Goal: Task Accomplishment & Management: Manage account settings

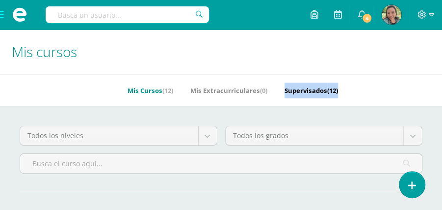
drag, startPoint x: 266, startPoint y: 107, endPoint x: 340, endPoint y: 92, distance: 75.1
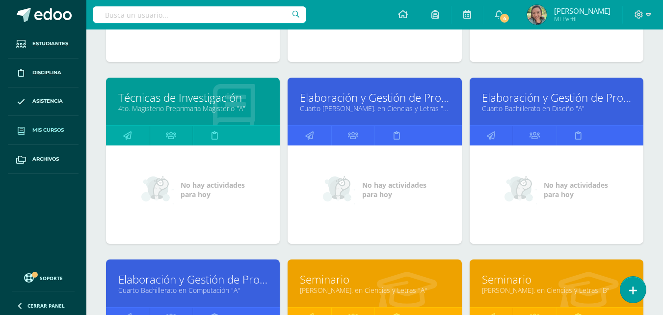
scroll to position [290, 0]
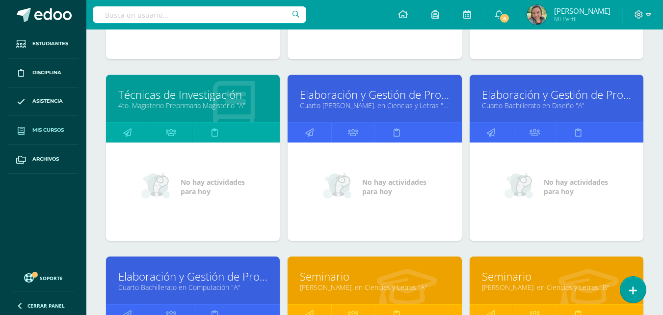
click at [350, 97] on link "Elaboración y Gestión de Proyectos" at bounding box center [374, 94] width 149 height 15
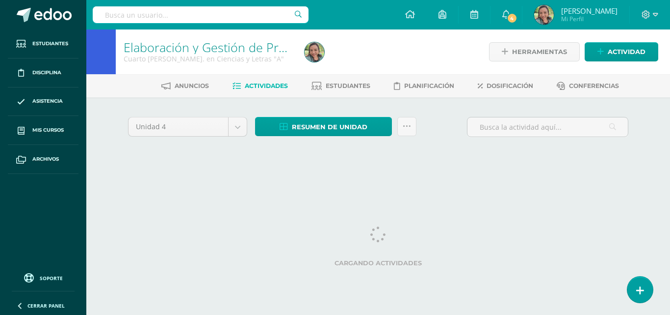
click at [341, 87] on span "Estudiantes" at bounding box center [348, 85] width 45 height 7
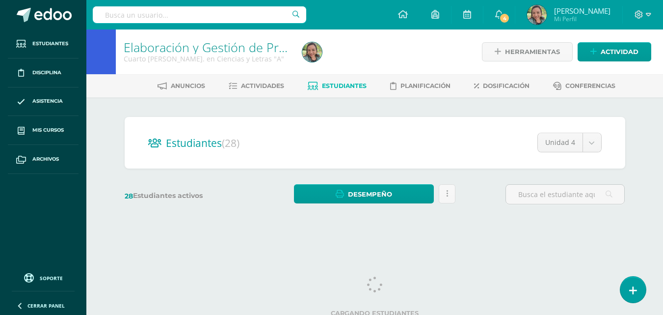
click at [355, 79] on link "Estudiantes" at bounding box center [337, 86] width 59 height 16
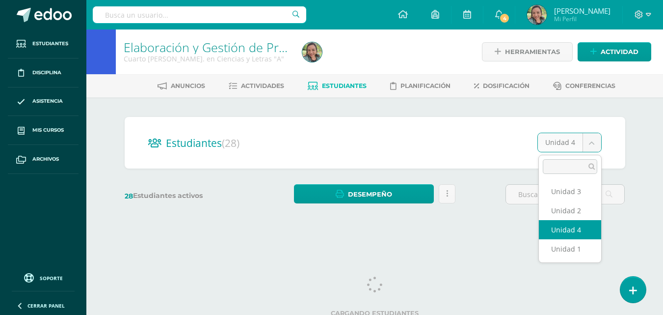
click at [597, 143] on body "Estudiantes Disciplina Asistencia Mis cursos Archivos Soporte Ayuda Reportar un…" at bounding box center [331, 116] width 663 height 233
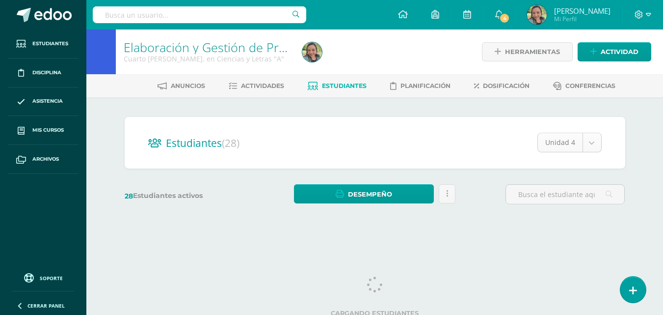
click at [600, 148] on body "Estudiantes Disciplina Asistencia Mis cursos Archivos Soporte Ayuda Reportar un…" at bounding box center [331, 116] width 663 height 233
select select "/dashboard/teacher/section/2764/students/?unit=173617"
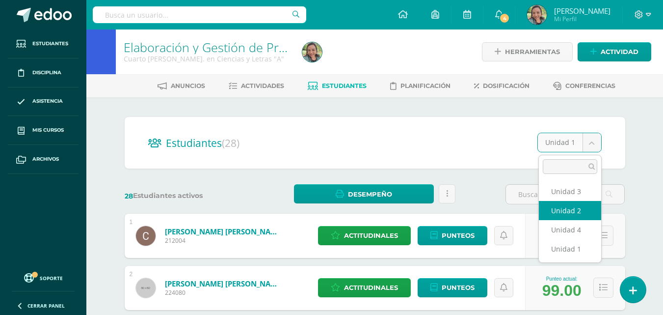
select select "/dashboard/teacher/section/2764/students/?unit=173620"
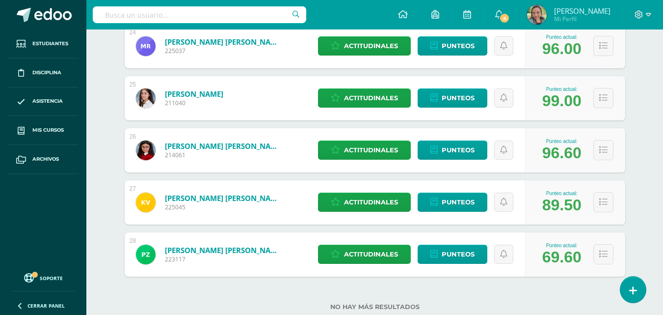
scroll to position [1413, 0]
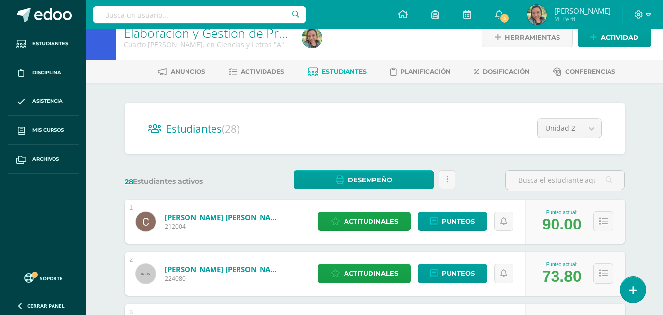
scroll to position [0, 0]
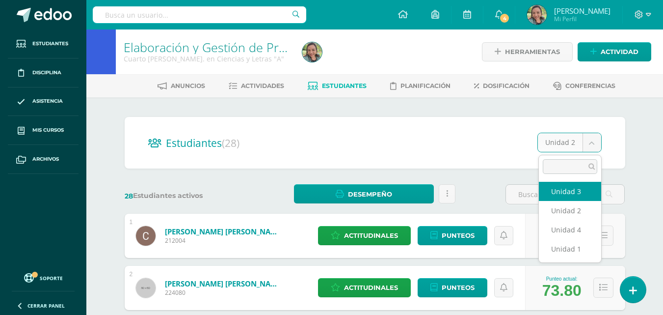
select select "/dashboard/teacher/section/2764/students/?unit=173621"
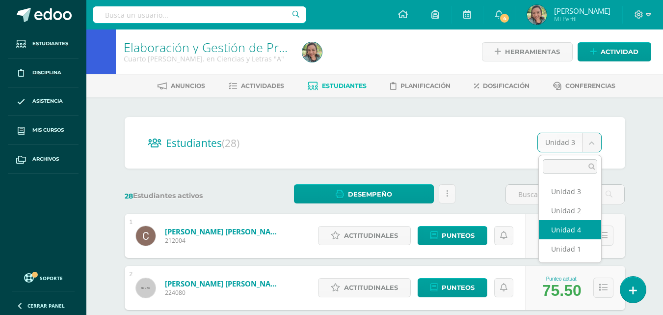
select select "/dashboard/teacher/section/2764/students/?unit=173622"
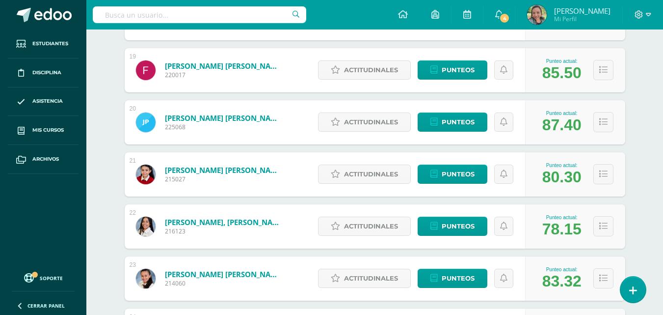
scroll to position [1102, 0]
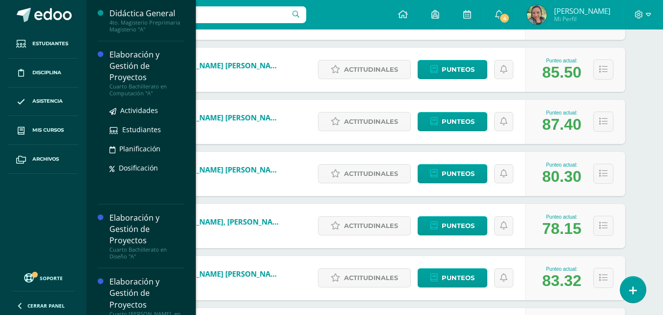
click at [121, 83] on div "Cuarto Bachillerato en Computación "A"" at bounding box center [146, 90] width 75 height 14
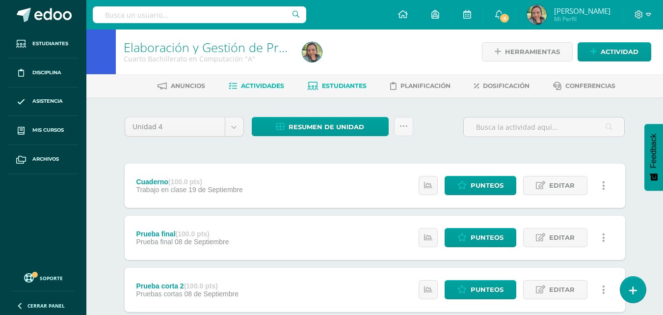
click at [340, 85] on span "Estudiantes" at bounding box center [344, 85] width 45 height 7
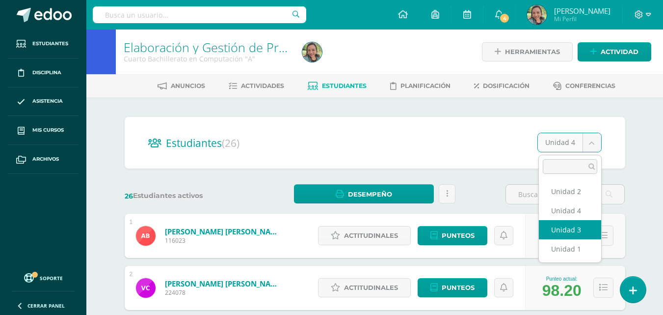
select select "/dashboard/teacher/section/2690/students/?unit=173103"
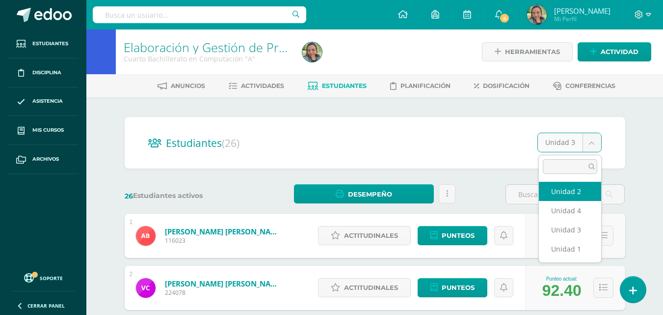
select select "/dashboard/teacher/section/2690/students/?unit=173102"
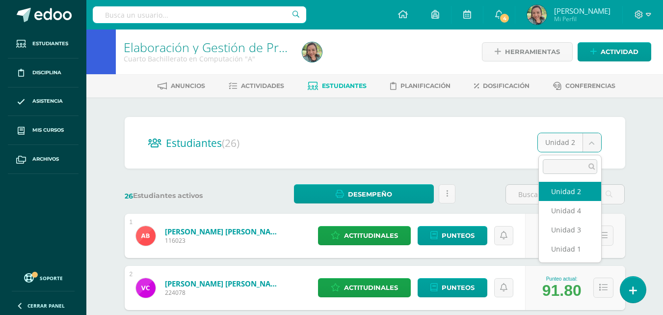
select select "/dashboard/teacher/section/2690/students/?unit=173099"
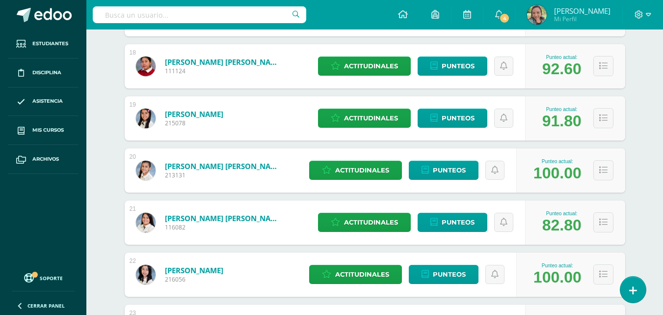
scroll to position [998, 0]
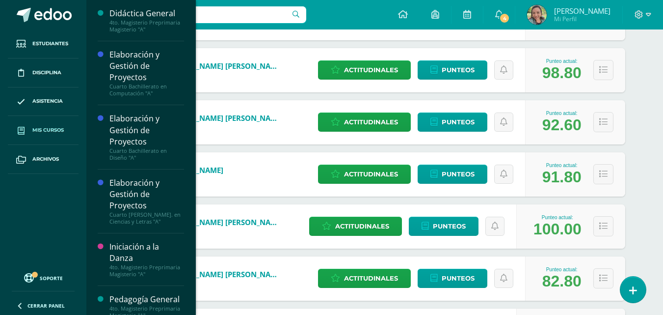
click at [58, 128] on span "Mis cursos" at bounding box center [47, 130] width 31 height 8
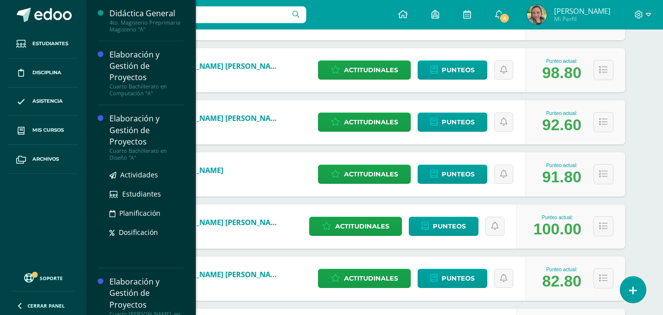
click at [147, 146] on div "Elaboración y Gestión de Proyectos" at bounding box center [146, 130] width 75 height 34
click at [140, 138] on div "Elaboración y Gestión de Proyectos" at bounding box center [146, 130] width 75 height 34
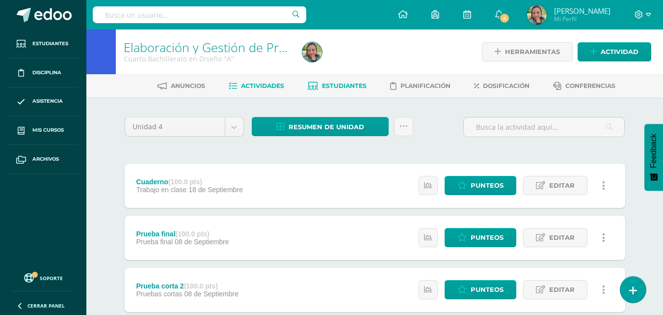
click at [357, 91] on link "Estudiantes" at bounding box center [337, 86] width 59 height 16
click at [356, 83] on span "Estudiantes" at bounding box center [344, 85] width 45 height 7
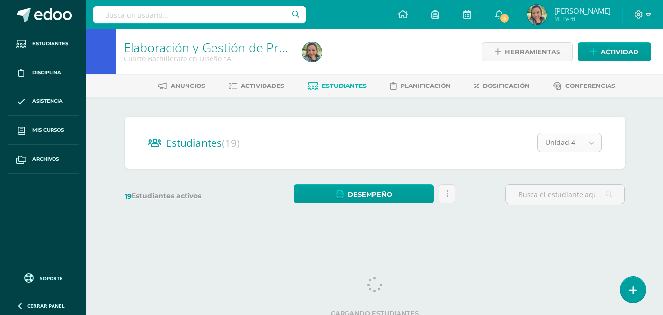
click at [592, 142] on body "Estudiantes Disciplina Asistencia Mis cursos Archivos Soporte Ayuda Reportar un…" at bounding box center [331, 116] width 663 height 233
select select "/dashboard/teacher/section/2641/students/?unit=172732"
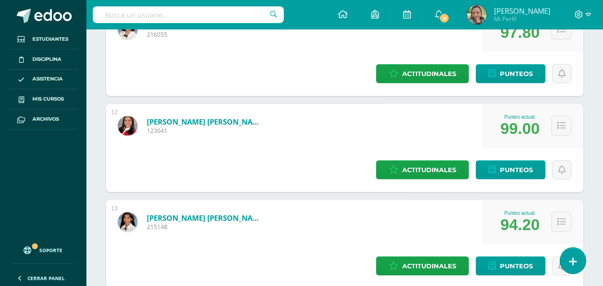
scroll to position [1079, 0]
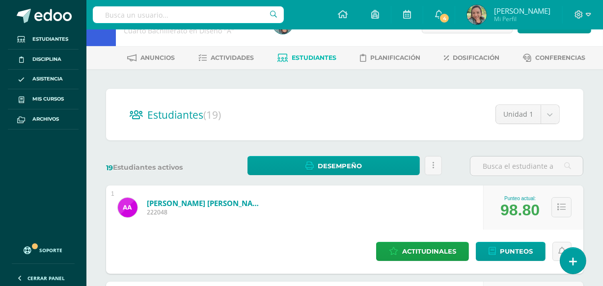
scroll to position [0, 0]
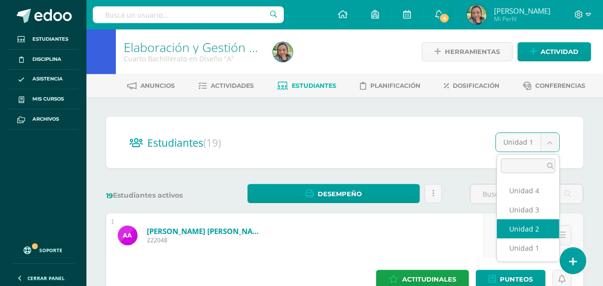
select select "/dashboard/teacher/section/2641/students/?unit=172735"
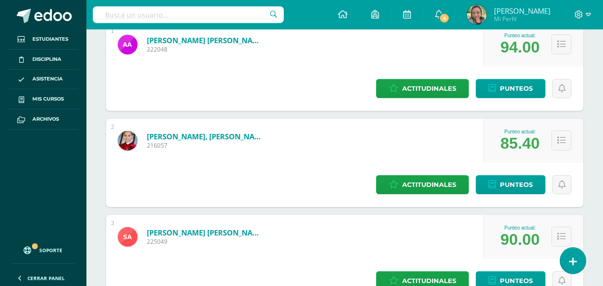
scroll to position [188, 0]
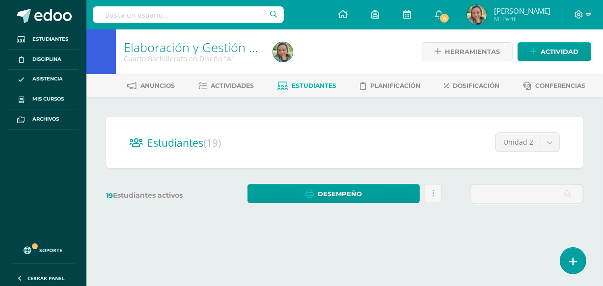
click at [602, 275] on html "Estudiantes Disciplina Asistencia Mis cursos Archivos Soporte Ayuda Reportar un…" at bounding box center [301, 137] width 603 height 275
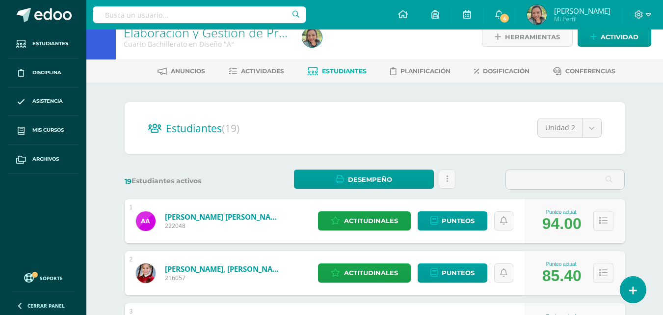
scroll to position [0, 0]
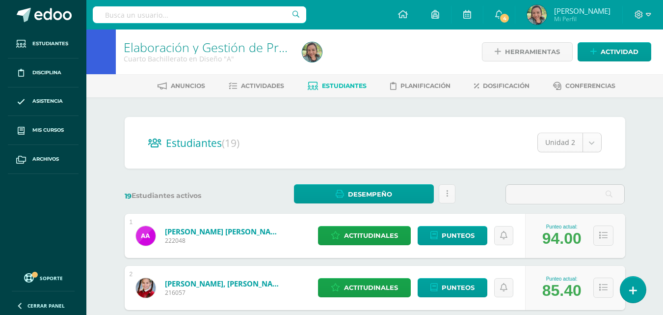
select select "/dashboard/teacher/section/2641/students/?unit=172736"
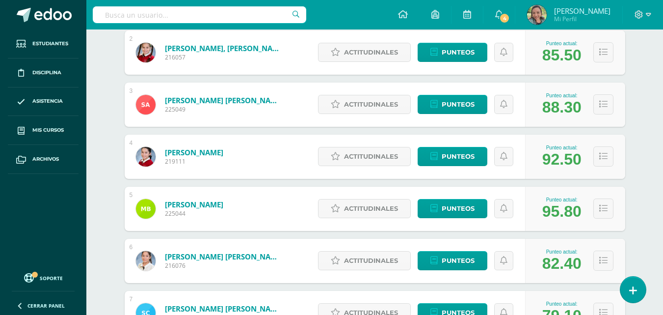
scroll to position [256, 0]
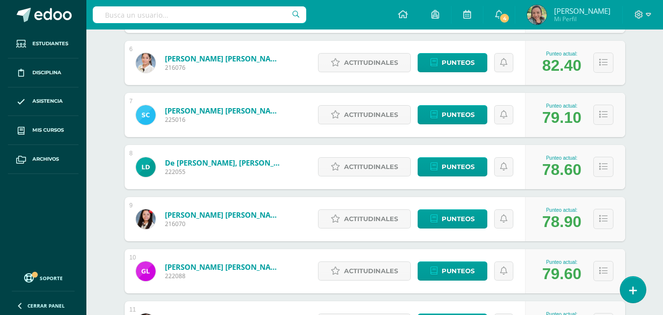
scroll to position [435, 0]
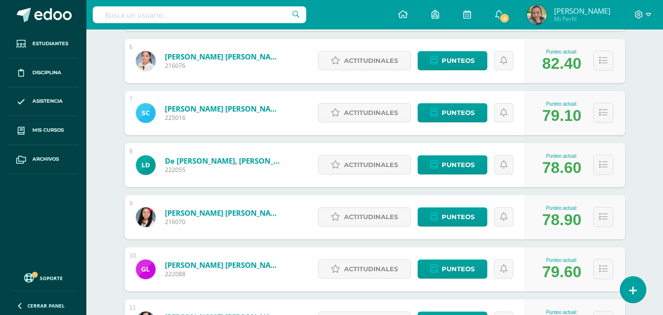
click at [653, 266] on div "Elaboración y Gestión de Proyectos Cuarto Bachillerato en Diseño "A" Herramient…" at bounding box center [374, 210] width 577 height 1230
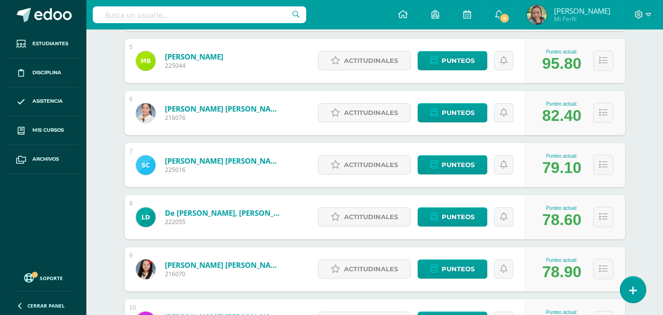
scroll to position [12, 0]
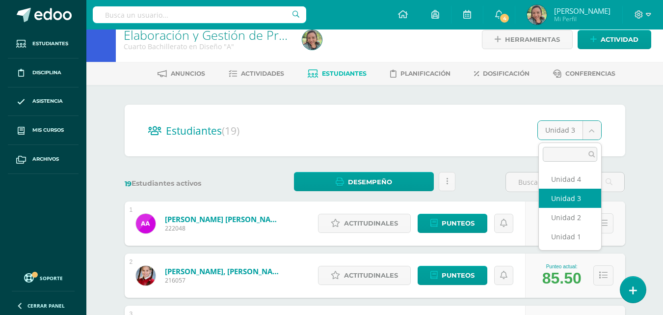
select select "/dashboard/teacher/section/2641/students/?unit=172737"
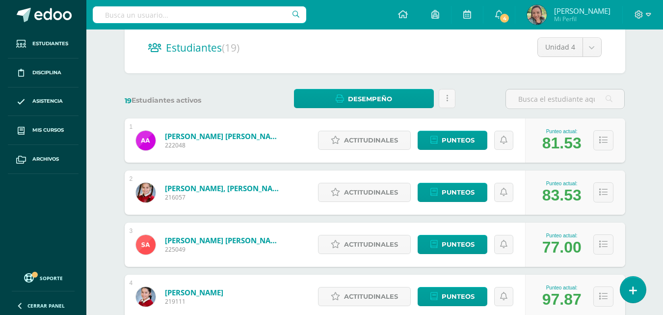
click at [658, 228] on div "Elaboración y Gestión de Proyectos Cuarto Bachillerato en Diseño "A" Herramient…" at bounding box center [374, 313] width 577 height 758
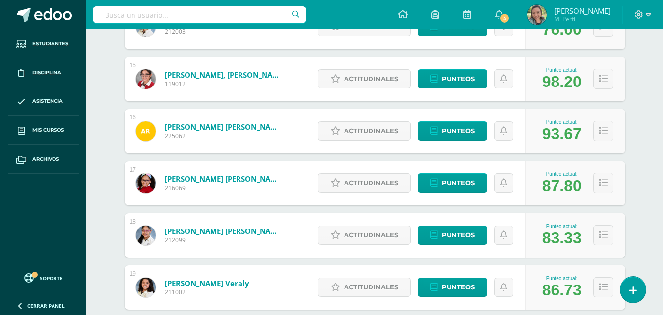
scroll to position [879, 0]
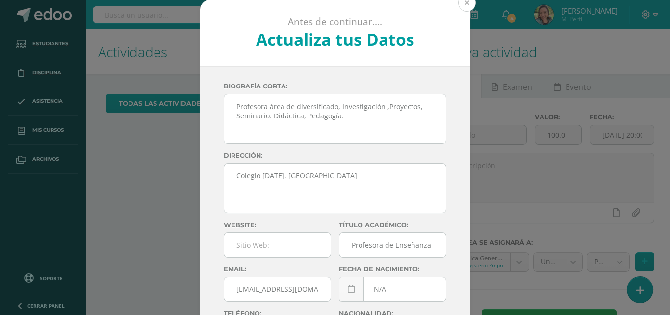
click at [464, 2] on button at bounding box center [467, 3] width 18 height 18
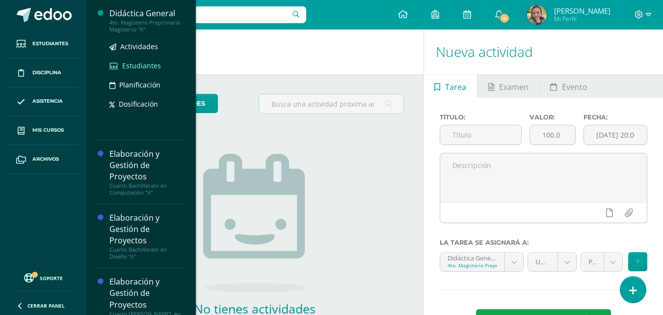
click at [135, 67] on span "Estudiantes" at bounding box center [141, 65] width 39 height 9
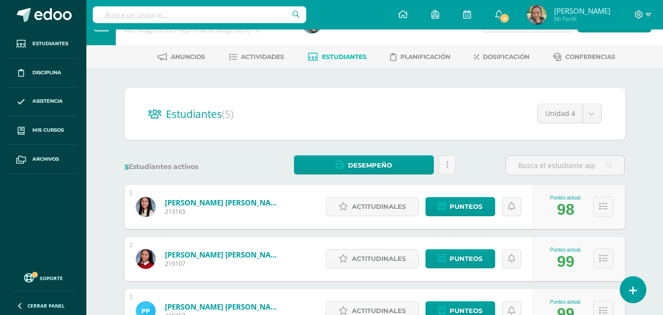
scroll to position [27, 0]
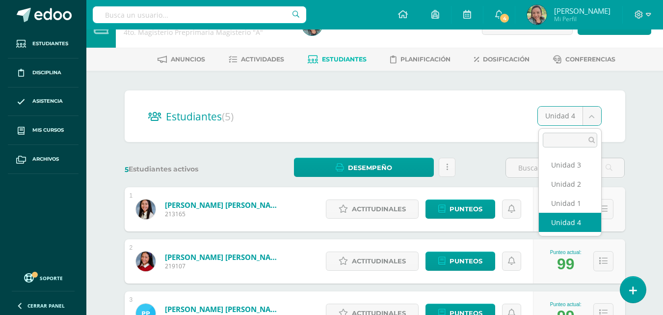
click at [591, 113] on body "Estudiantes Disciplina Asistencia Mis cursos Archivos Soporte Ayuda Reportar un…" at bounding box center [331, 238] width 663 height 531
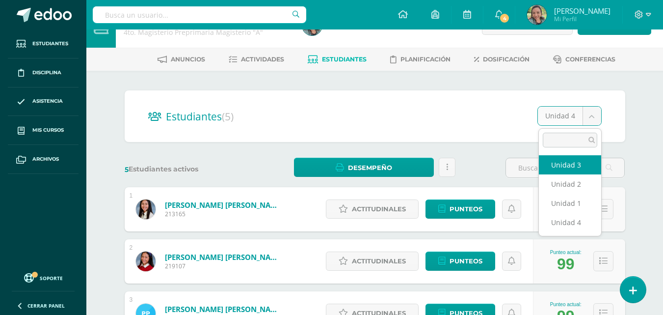
click at [574, 163] on input "text" at bounding box center [565, 167] width 118 height 19
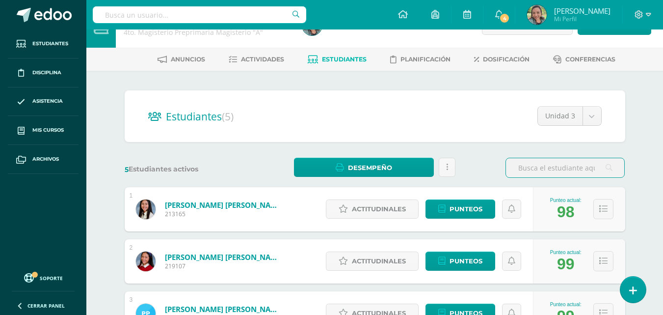
select select "/dashboard/teacher/section/2766/students/?unit=173754"
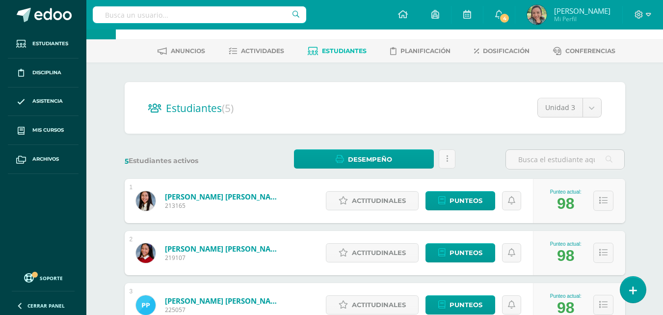
scroll to position [33, 0]
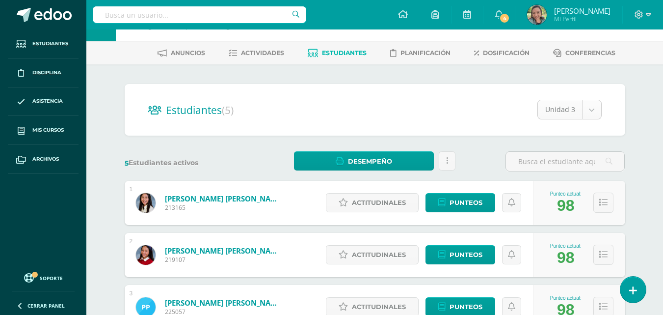
click at [592, 109] on body "Estudiantes Disciplina Asistencia Mis cursos Archivos Soporte Ayuda Reportar un…" at bounding box center [331, 232] width 663 height 531
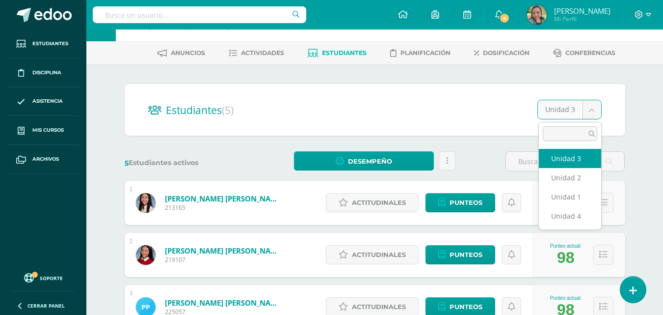
select select "/dashboard/teacher/section/2766/students/?unit=173755"
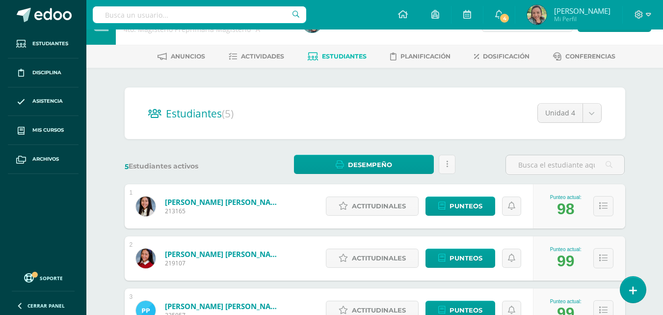
scroll to position [30, 0]
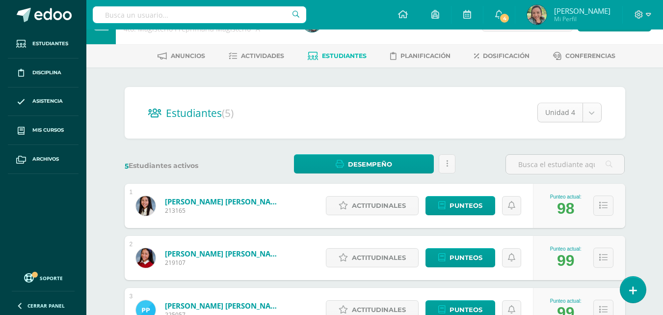
click at [592, 112] on body "Estudiantes Disciplina Asistencia Mis cursos Archivos Soporte Ayuda Reportar un…" at bounding box center [331, 235] width 663 height 531
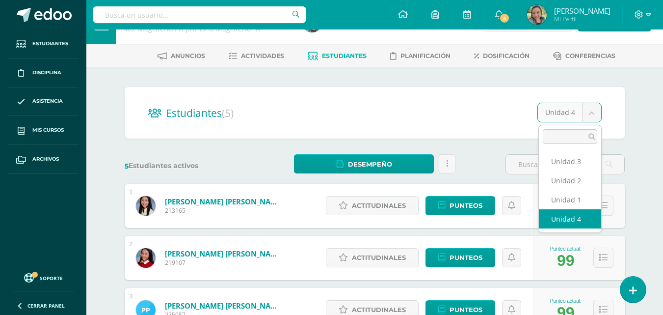
select select "/dashboard/teacher/section/2766/students/?unit=173754"
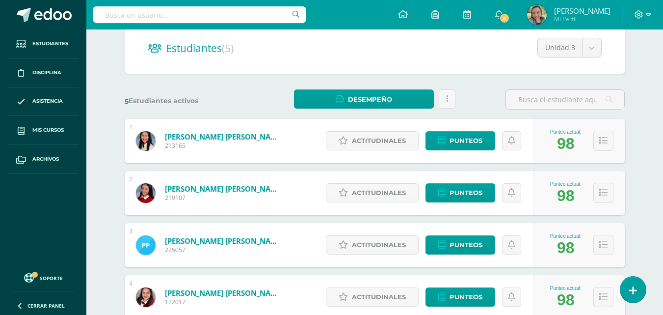
scroll to position [93, 0]
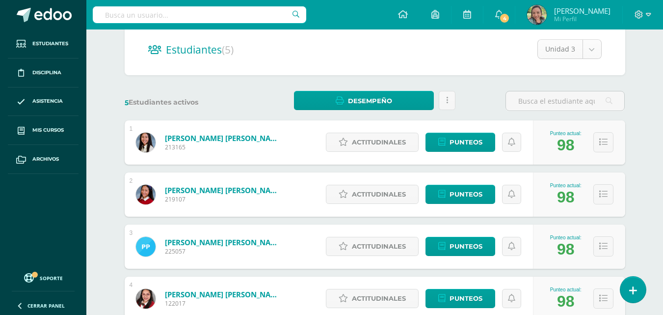
click at [592, 49] on body "Estudiantes Disciplina Asistencia Mis cursos Archivos Soporte Ayuda Reportar un…" at bounding box center [331, 172] width 663 height 531
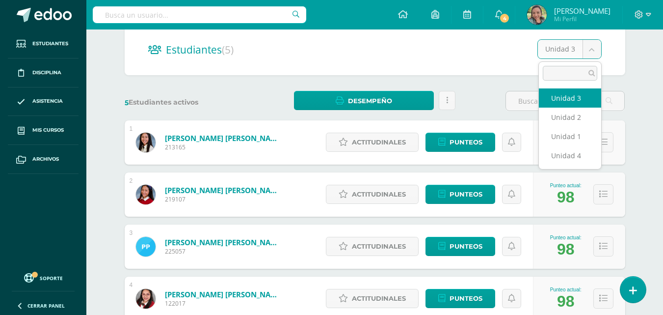
select select "/dashboard/teacher/section/2766/students/?unit=173753"
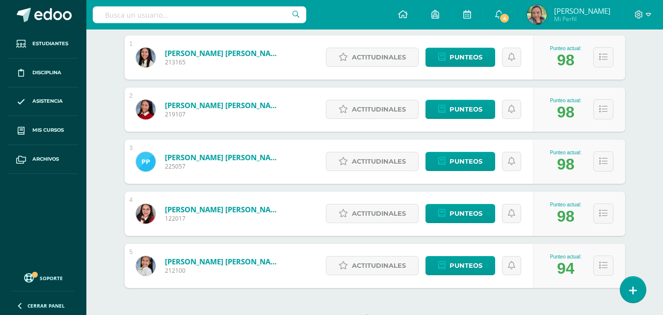
scroll to position [191, 0]
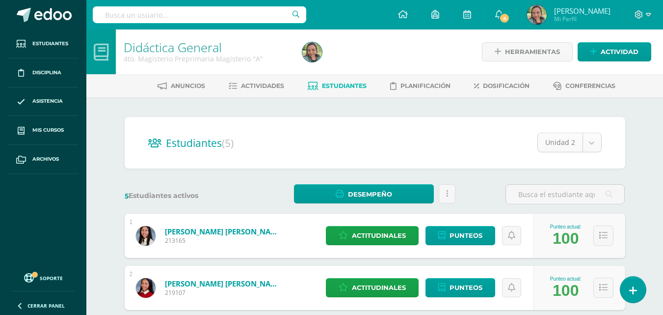
click at [598, 142] on body "Estudiantes Disciplina Asistencia Mis cursos Archivos Soporte Ayuda Reportar un…" at bounding box center [331, 265] width 663 height 531
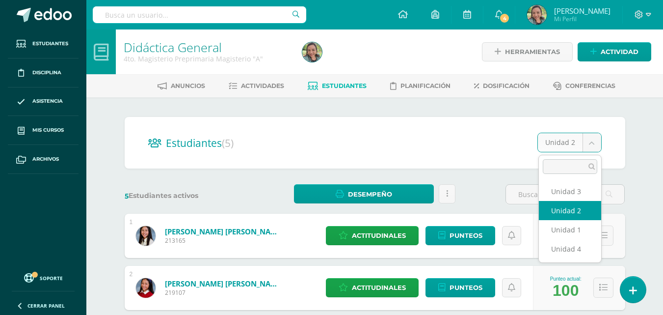
select select "/dashboard/teacher/section/2766/students/?unit=173750"
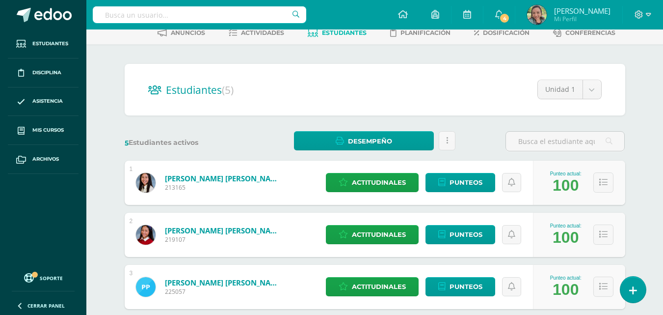
scroll to position [50, 0]
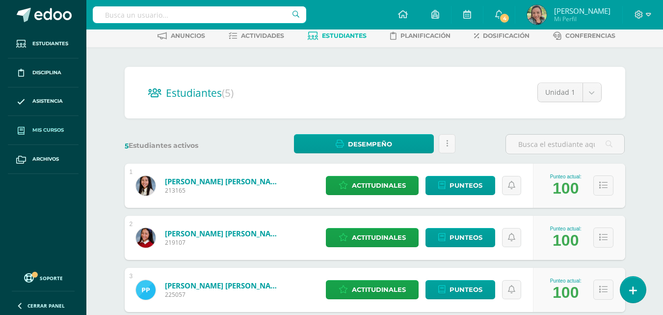
click at [52, 133] on span "Mis cursos" at bounding box center [47, 130] width 31 height 8
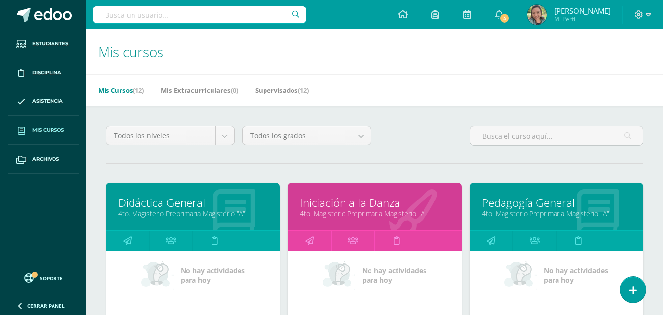
click at [547, 212] on link "4to. Magisterio Preprimaria Magisterio "A"" at bounding box center [556, 213] width 149 height 9
click at [540, 212] on link "4to. Magisterio Preprimaria Magisterio "A"" at bounding box center [556, 213] width 149 height 9
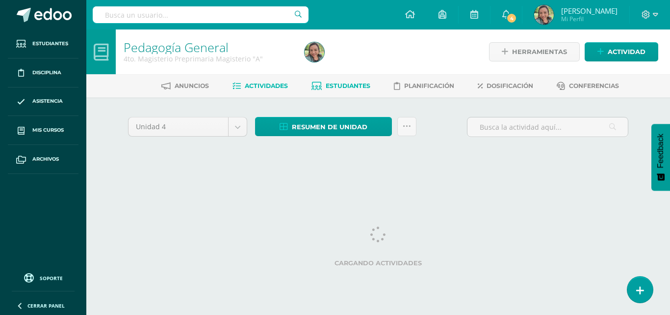
click at [352, 86] on span "Estudiantes" at bounding box center [348, 85] width 45 height 7
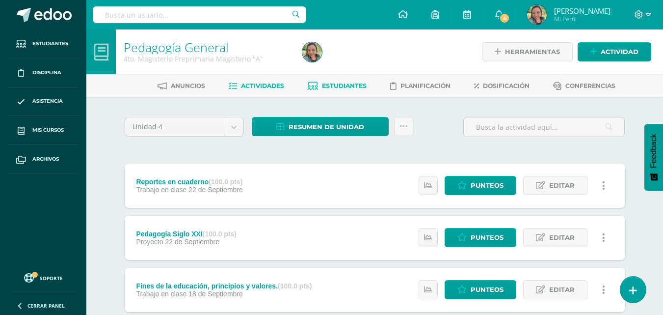
click at [352, 85] on span "Estudiantes" at bounding box center [344, 85] width 45 height 7
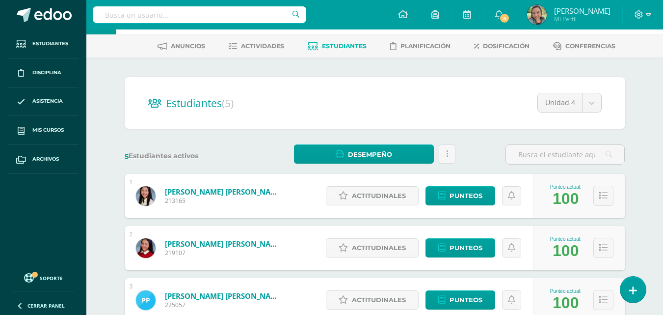
scroll to position [23, 0]
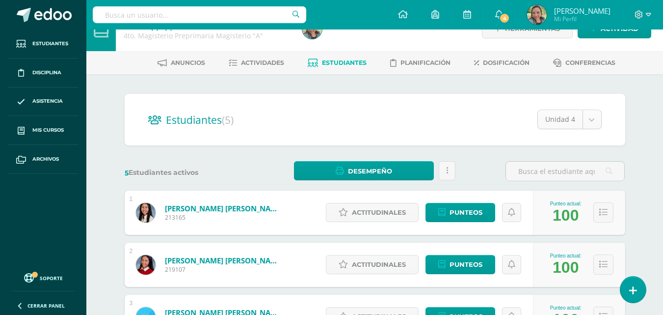
click at [592, 119] on body "Estudiantes Disciplina Asistencia Mis cursos Archivos Soporte Ayuda Reportar un…" at bounding box center [331, 242] width 663 height 531
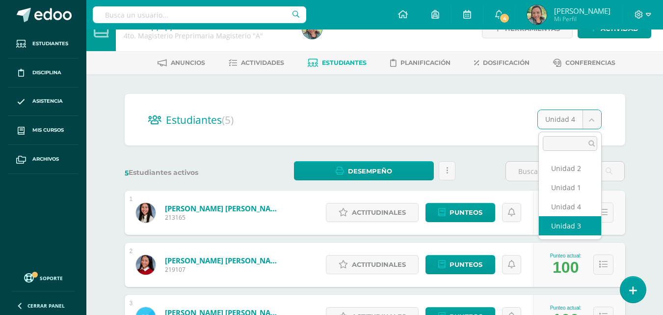
select select "/dashboard/teacher/section/2771/students/?unit=173789"
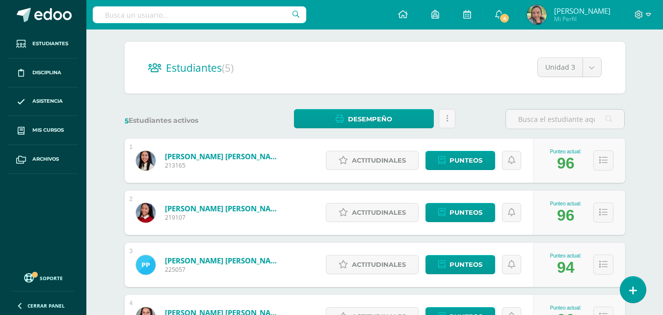
scroll to position [72, 0]
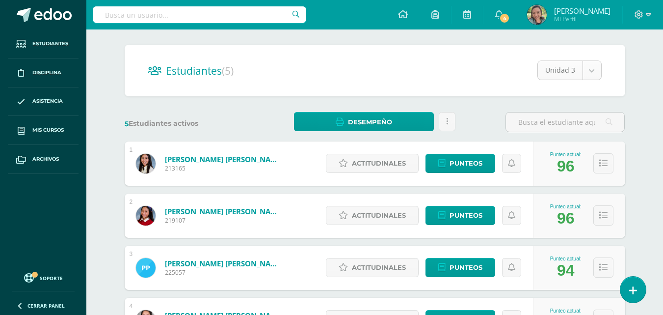
click at [592, 70] on body "Estudiantes Disciplina Asistencia Mis cursos Archivos Soporte Ayuda Reportar un…" at bounding box center [331, 193] width 663 height 531
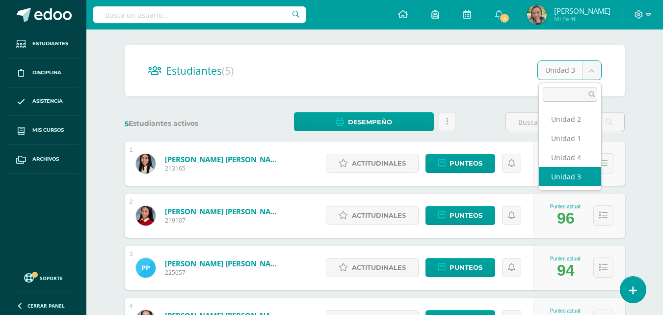
select select "/dashboard/teacher/section/2771/students/?unit=173788"
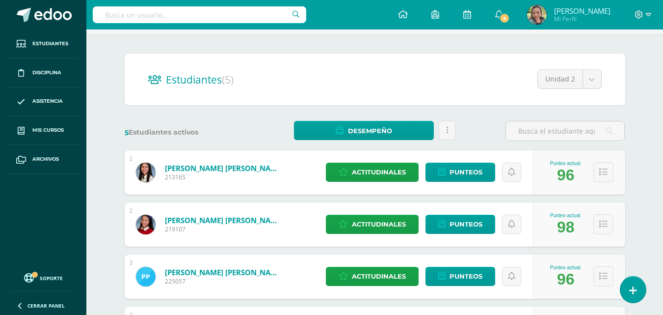
scroll to position [50, 0]
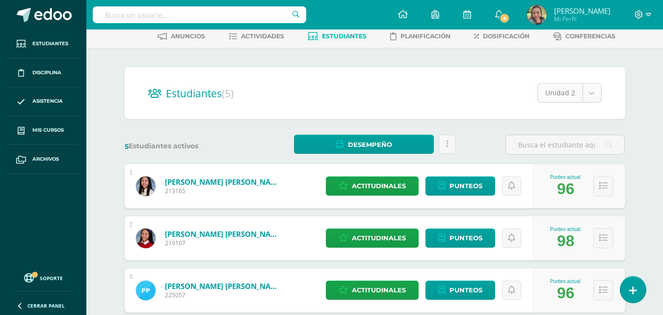
click at [597, 93] on body "Estudiantes Disciplina Asistencia Mis cursos Archivos Soporte Ayuda Reportar un…" at bounding box center [331, 215] width 663 height 531
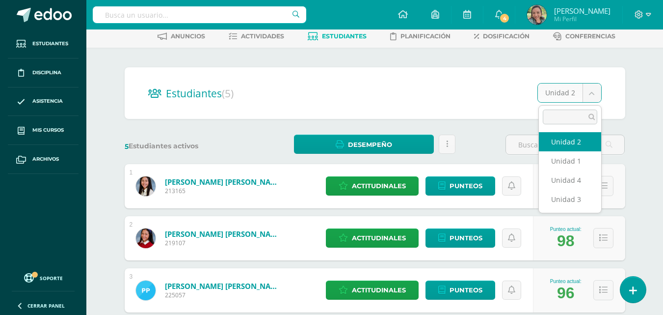
select select "/dashboard/teacher/section/2771/students/?unit=173785"
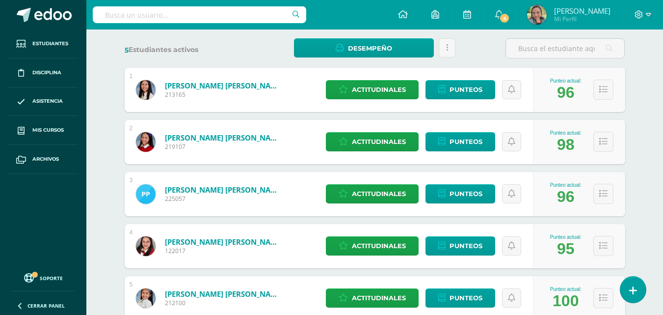
scroll to position [175, 0]
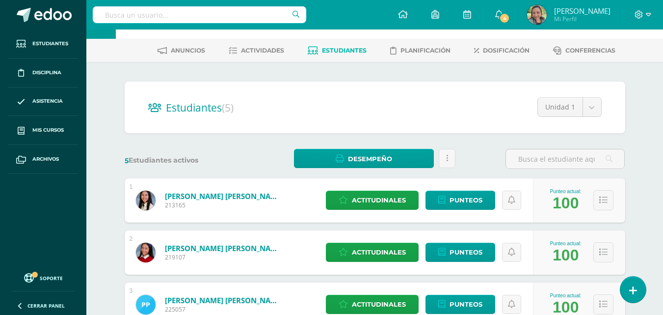
scroll to position [34, 0]
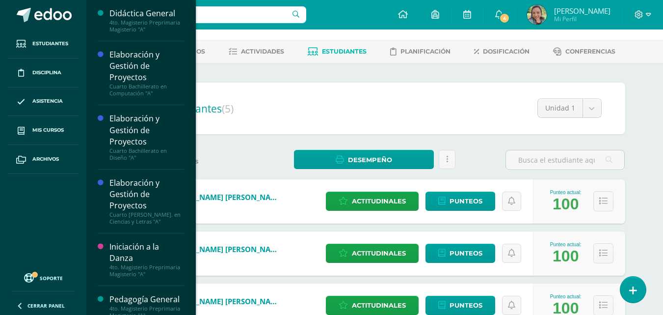
drag, startPoint x: 190, startPoint y: 84, endPoint x: 185, endPoint y: 155, distance: 70.9
click at [185, 155] on div "Didáctica General 4to. Magisterio Preprimaria Magisterio "A" Actividades Estudi…" at bounding box center [141, 157] width 110 height 315
click at [189, 143] on div "Didáctica General 4to. Magisterio Preprimaria Magisterio "A" Actividades Estudi…" at bounding box center [141, 157] width 110 height 315
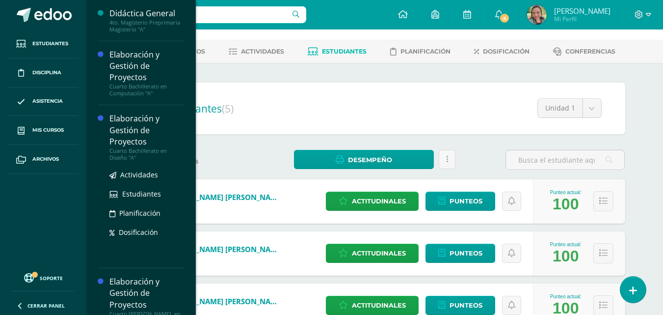
click at [176, 137] on div "Elaboración y Gestión de Proyectos" at bounding box center [146, 130] width 75 height 34
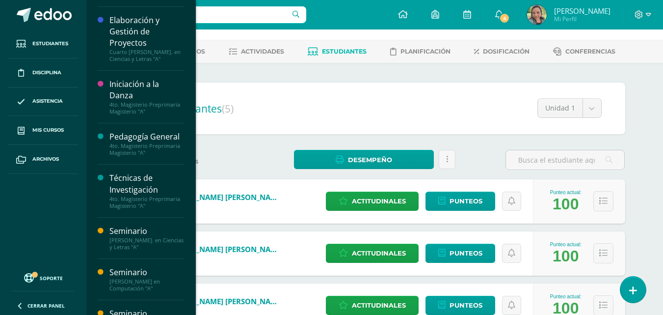
scroll to position [164, 0]
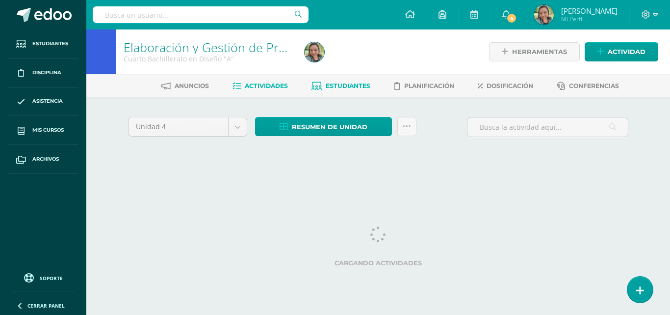
click at [348, 88] on span "Estudiantes" at bounding box center [348, 85] width 45 height 7
click at [346, 84] on span "Estudiantes" at bounding box center [348, 85] width 45 height 7
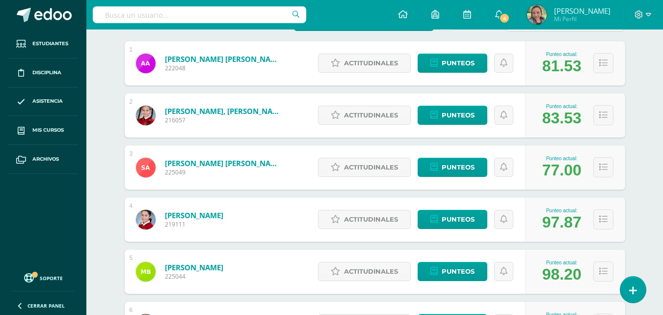
scroll to position [174, 0]
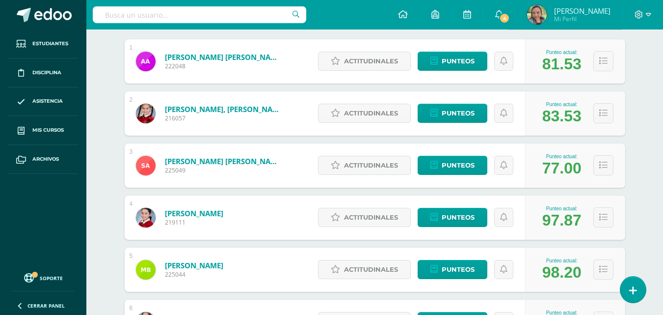
click at [530, 147] on div "Punteo actual: 77.00" at bounding box center [575, 165] width 100 height 44
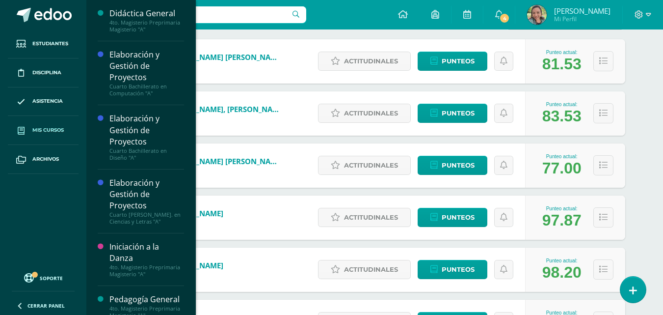
click at [51, 129] on span "Mis cursos" at bounding box center [47, 130] width 31 height 8
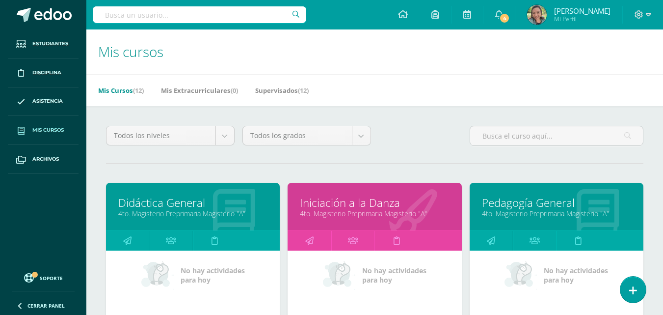
click at [226, 71] on h1 "Mis cursos" at bounding box center [374, 51] width 553 height 45
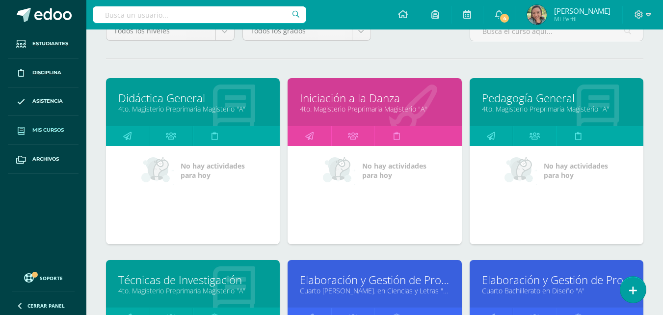
scroll to position [118, 0]
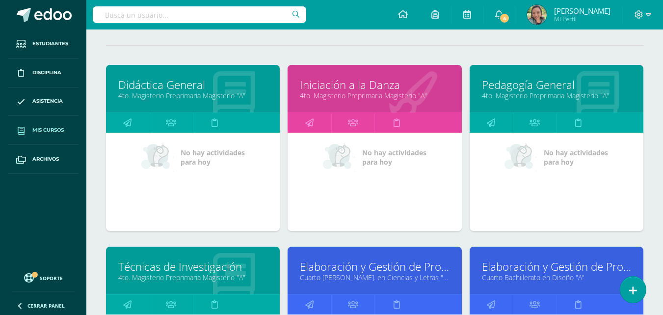
click at [174, 286] on div "Técnicas de Investigación 4to. Magisterio Preprimaria Magisterio "A"" at bounding box center [193, 270] width 174 height 48
click at [193, 274] on link "4to. Magisterio Preprimaria Magisterio "A"" at bounding box center [192, 276] width 149 height 9
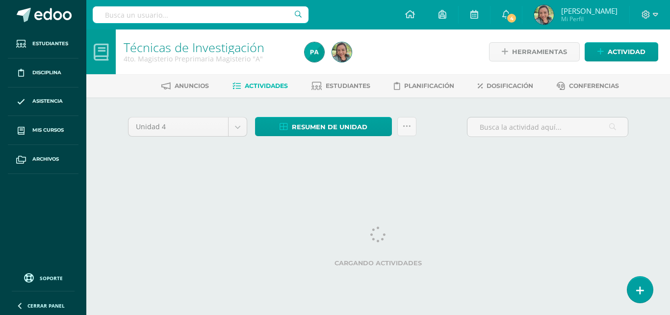
click at [349, 75] on div "Anuncios Actividades Estudiantes Planificación Dosificación Conferencias" at bounding box center [390, 85] width 608 height 23
click at [351, 84] on span "Estudiantes" at bounding box center [348, 85] width 45 height 7
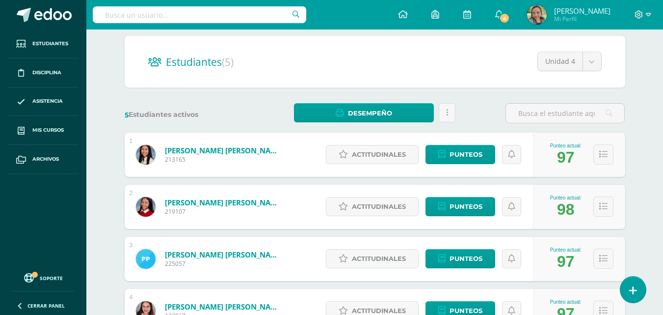
scroll to position [62, 0]
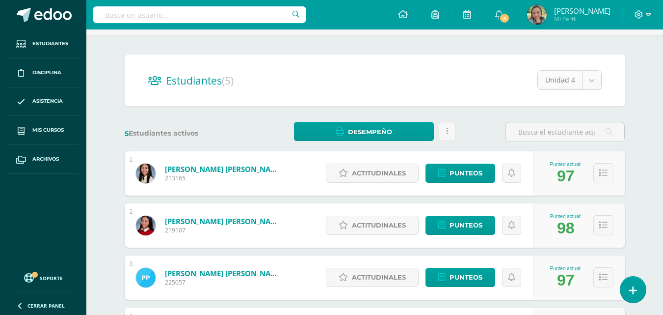
click at [592, 79] on body "Estudiantes Disciplina Asistencia Mis cursos Archivos Soporte Ayuda Reportar un…" at bounding box center [331, 203] width 663 height 531
select select "/dashboard/teacher/section/2782/students/?unit=173866"
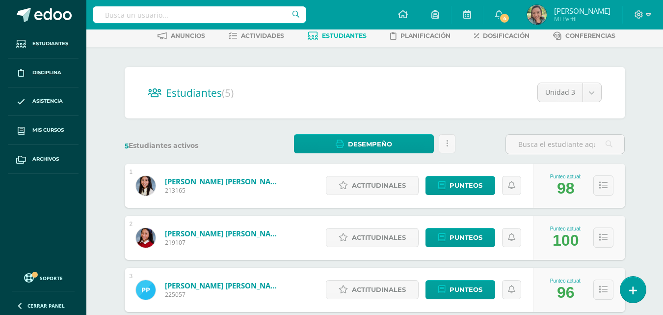
scroll to position [50, 0]
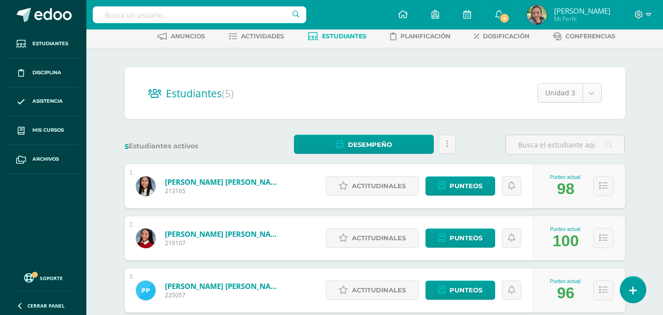
click at [592, 93] on body "Estudiantes Disciplina Asistencia Mis cursos Archivos Soporte Ayuda Reportar un…" at bounding box center [331, 215] width 663 height 531
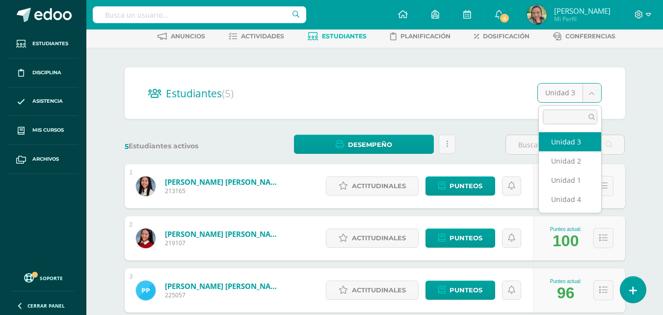
select select "/dashboard/teacher/section/2782/students/?unit=173865"
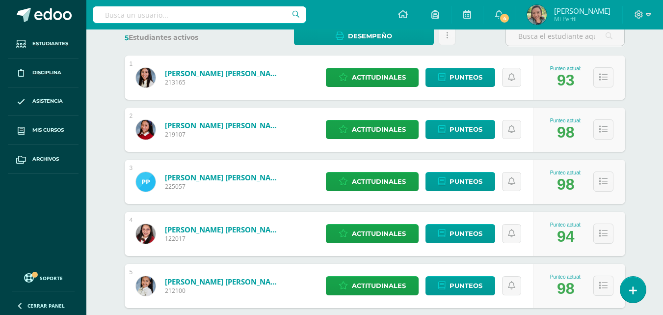
scroll to position [175, 0]
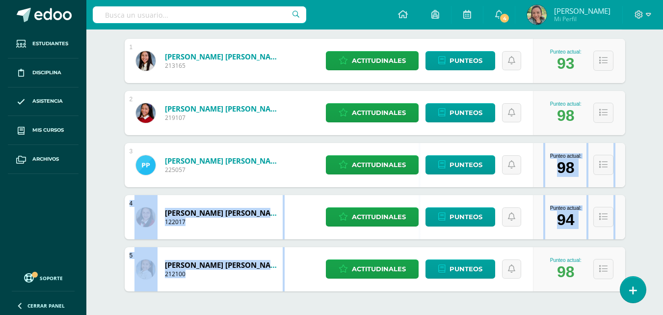
drag, startPoint x: 638, startPoint y: 241, endPoint x: 629, endPoint y: 148, distance: 93.6
click at [629, 148] on div "Estudiantes (5) Unidad 2 Unidad 3 Unidad 2 Unidad 1 Unidad 4 5 Estudiantes acti…" at bounding box center [375, 139] width 540 height 434
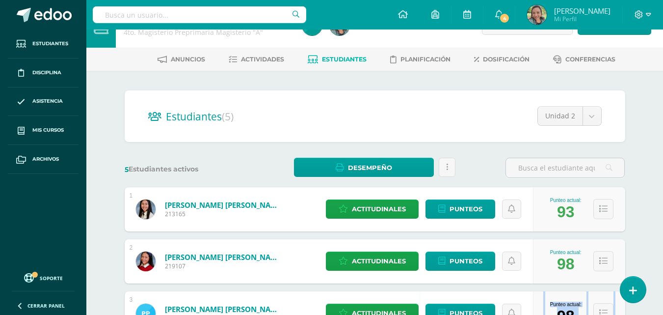
scroll to position [27, 0]
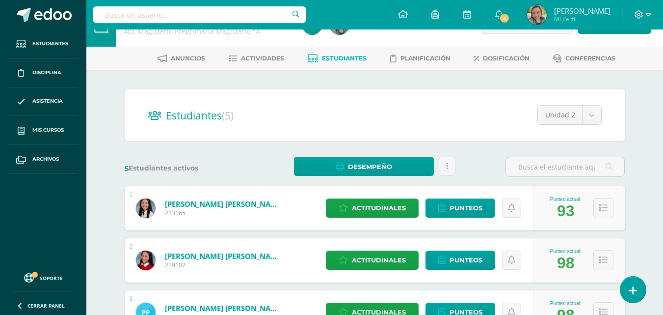
click at [589, 127] on div "Unidad 2 Unidad 3 Unidad 2 Unidad 1 Unidad 4" at bounding box center [562, 118] width 80 height 27
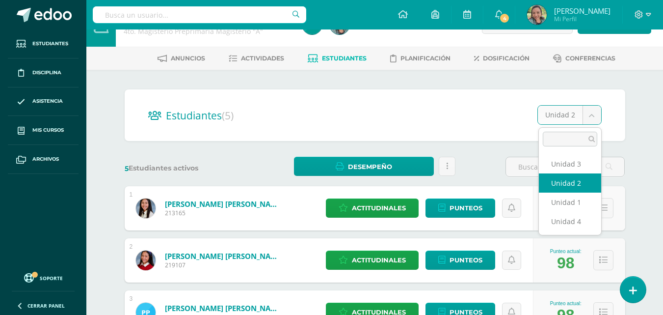
click at [591, 117] on body "Estudiantes Disciplina Asistencia Mis cursos Archivos Soporte Ayuda Reportar un…" at bounding box center [331, 238] width 663 height 531
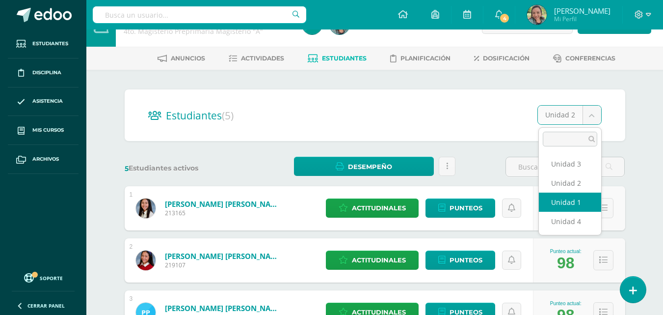
select select "/dashboard/teacher/section/2782/students/?unit=173862"
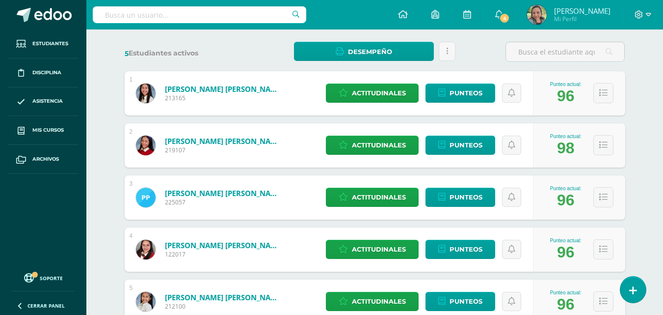
scroll to position [137, 0]
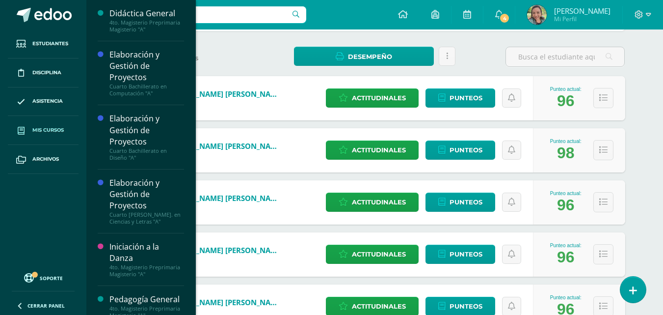
click at [57, 130] on span "Mis cursos" at bounding box center [47, 130] width 31 height 8
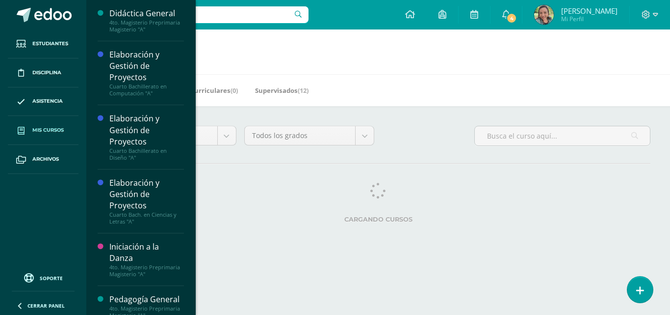
click at [65, 132] on link "Mis cursos" at bounding box center [43, 130] width 71 height 29
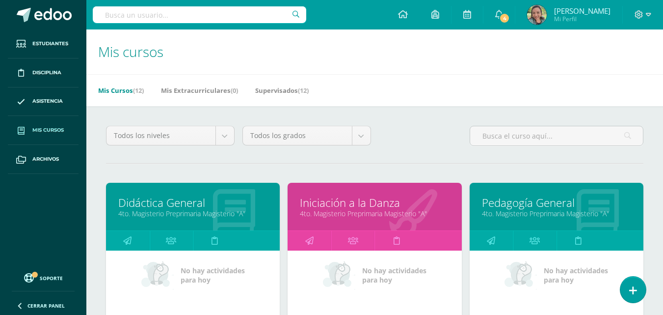
click at [342, 203] on link "Iniciación a la Danza" at bounding box center [374, 202] width 149 height 15
click at [343, 216] on link "4to. Magisterio Preprimaria Magisterio "A"" at bounding box center [374, 213] width 149 height 9
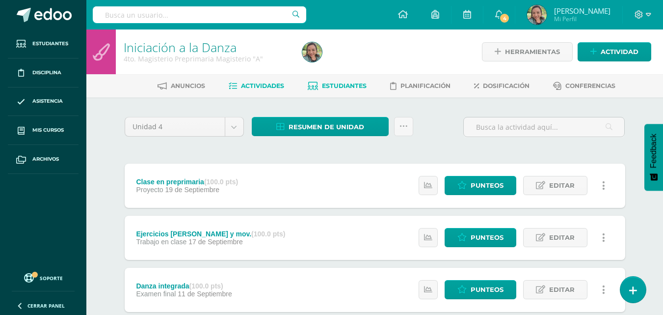
click at [340, 90] on link "Estudiantes" at bounding box center [337, 86] width 59 height 16
click at [339, 85] on span "Estudiantes" at bounding box center [344, 85] width 45 height 7
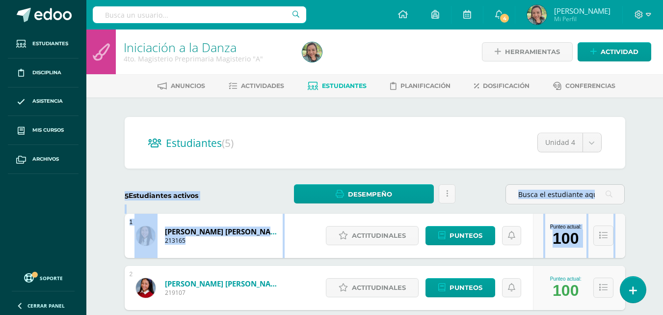
drag, startPoint x: 523, startPoint y: 149, endPoint x: 493, endPoint y: 216, distance: 73.4
click at [493, 216] on div "Estudiantes (5) Unidad 4 Unidad 2 Unidad 4 Unidad 3 Unidad 1 5 Estudiantes acti…" at bounding box center [375, 314] width 509 height 395
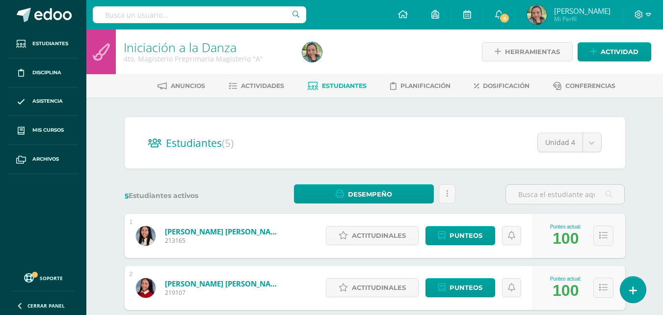
click at [658, 157] on div "Iniciación a la Danza 4to. Magisterio Preprimaria Magisterio "A" Herramientas D…" at bounding box center [374, 280] width 577 height 502
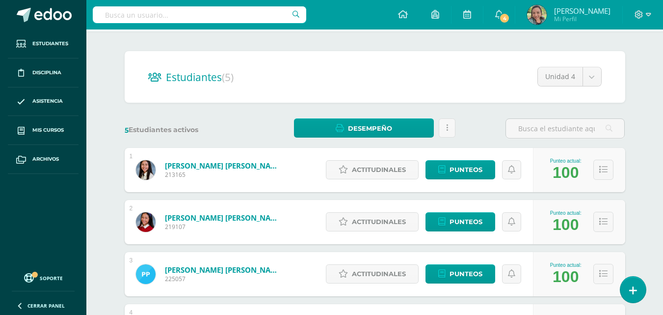
scroll to position [62, 0]
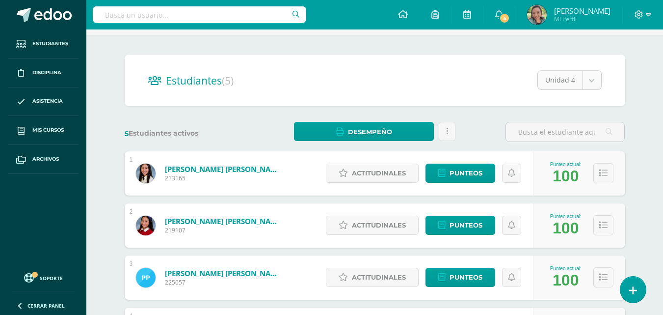
click at [593, 74] on body "Estudiantes Disciplina Asistencia Mis cursos Archivos Soporte Ayuda Reportar un…" at bounding box center [331, 203] width 663 height 531
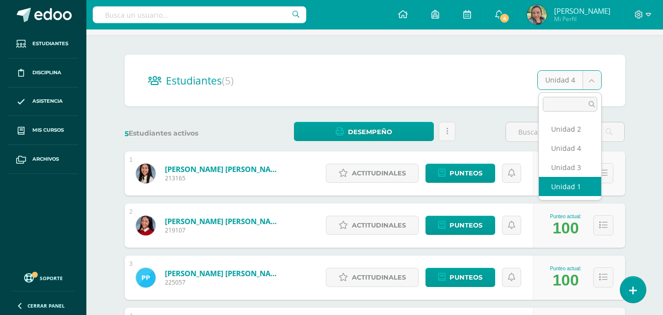
select select "/dashboard/teacher/section/2772/students/?unit=173792"
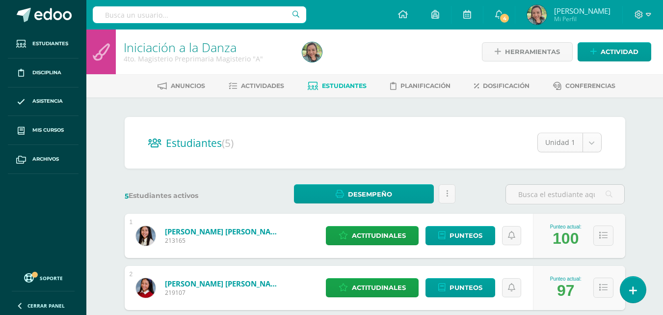
drag, startPoint x: 596, startPoint y: 137, endPoint x: 589, endPoint y: 147, distance: 12.7
click at [589, 147] on div "Estudiantes (5) Unidad 1 Unidad 2 Unidad 4 Unidad 3 Unidad 1" at bounding box center [375, 143] width 501 height 52
click at [589, 145] on body "Estudiantes Disciplina Asistencia Mis cursos Archivos Soporte Ayuda Reportar un…" at bounding box center [331, 265] width 663 height 531
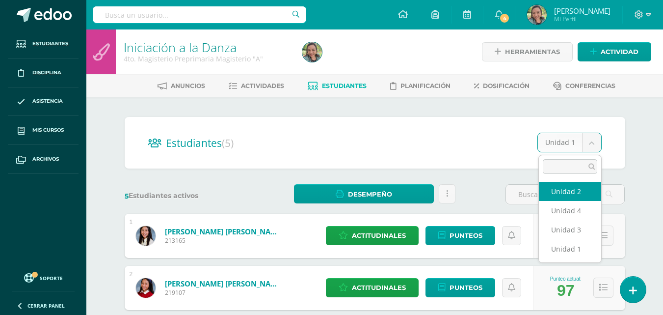
select select "/dashboard/teacher/section/2772/students/?unit=173795"
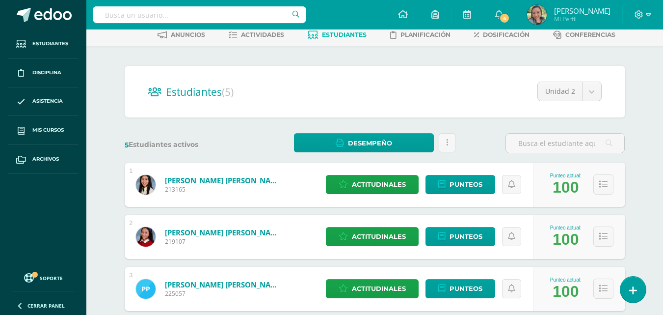
scroll to position [44, 0]
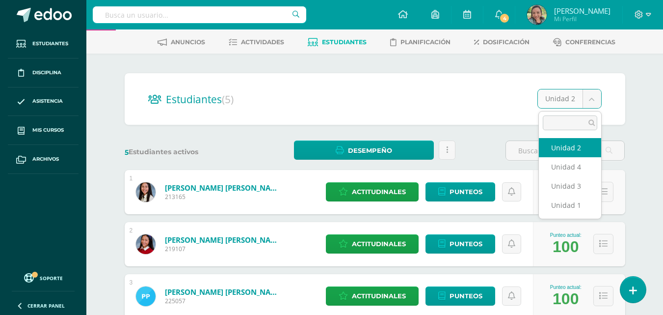
click at [590, 97] on body "Estudiantes Disciplina Asistencia Mis cursos Archivos Soporte Ayuda Reportar un…" at bounding box center [331, 221] width 663 height 531
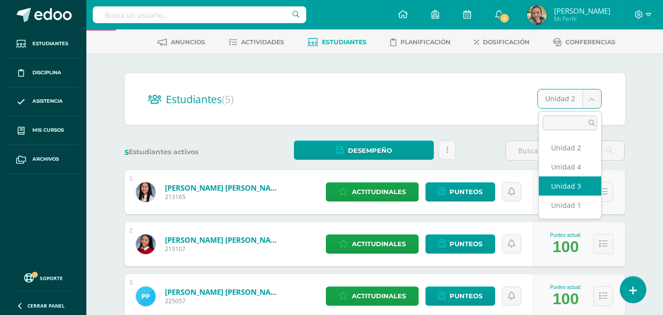
select select "/dashboard/teacher/section/2772/students/?unit=173796"
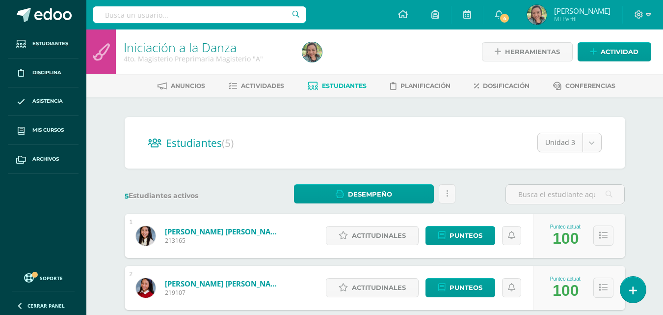
click at [594, 137] on body "Estudiantes Disciplina Asistencia Mis cursos Archivos Soporte Ayuda Reportar un…" at bounding box center [331, 265] width 663 height 531
select select "/dashboard/teacher/section/2772/students/?unit=173797"
click at [259, 83] on span "Actividades" at bounding box center [262, 85] width 43 height 7
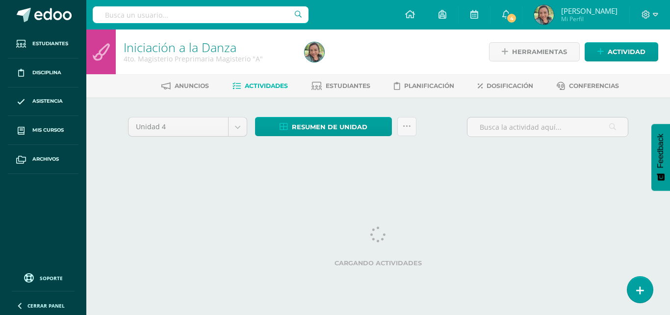
click at [595, 145] on div "Unidad 4 Unidad 1 Unidad 2 Unidad 3 Unidad 4 Resumen de unidad Descargar como H…" at bounding box center [378, 140] width 509 height 47
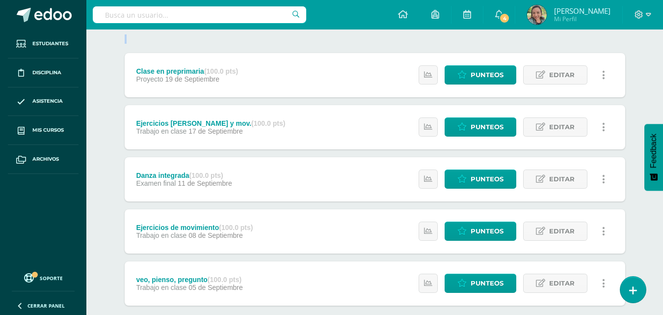
scroll to position [112, 0]
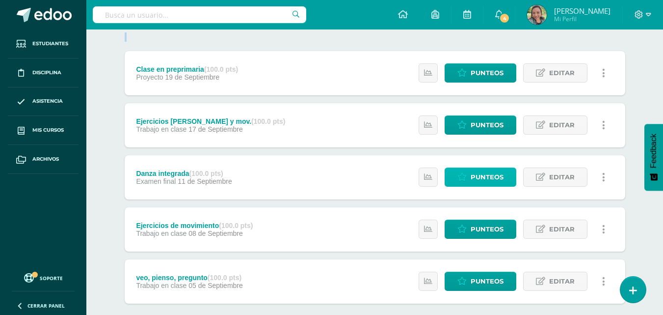
click at [483, 172] on span "Punteos" at bounding box center [487, 177] width 33 height 18
click at [483, 174] on span "Punteos" at bounding box center [487, 177] width 33 height 18
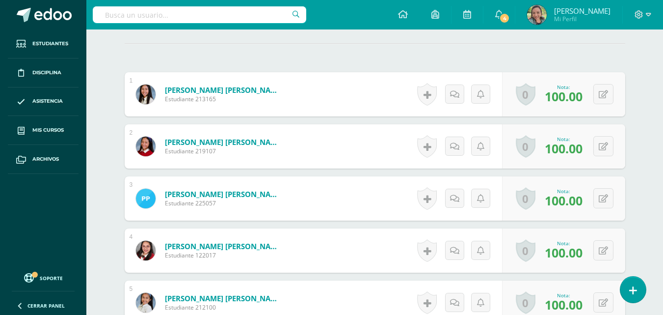
scroll to position [277, 0]
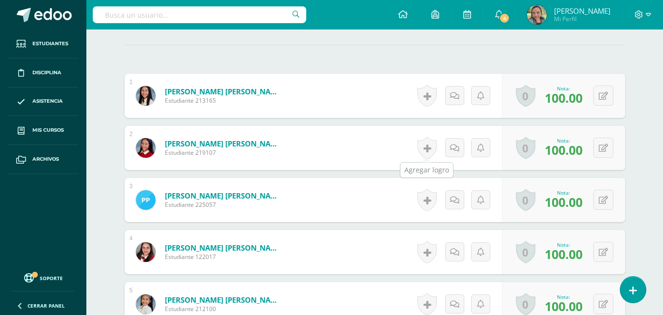
click at [426, 149] on link at bounding box center [427, 147] width 20 height 23
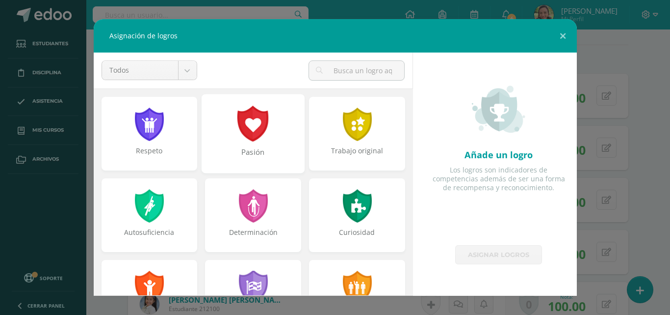
click at [257, 135] on div at bounding box center [254, 124] width 34 height 36
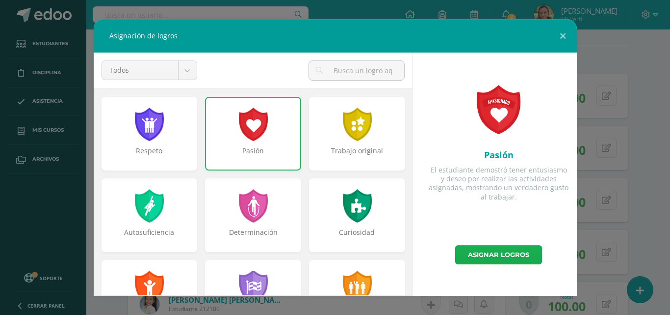
click at [512, 256] on link "Asignar logros" at bounding box center [498, 254] width 87 height 19
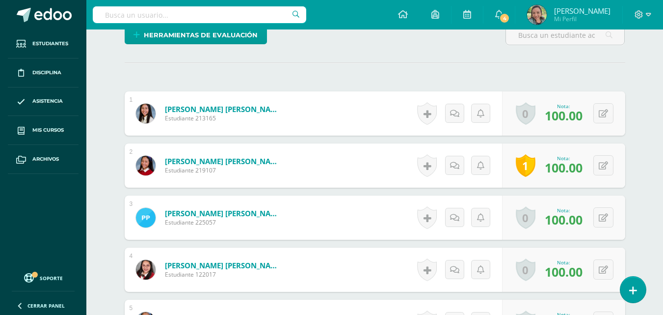
scroll to position [258, 0]
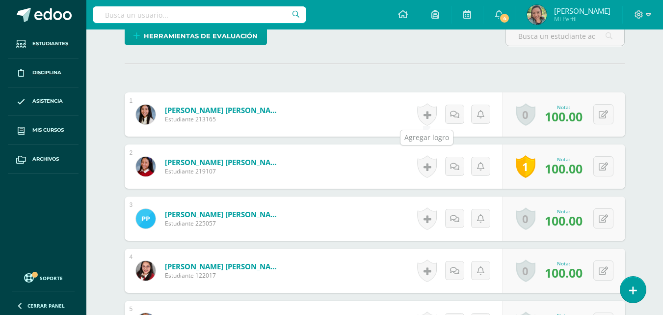
click at [423, 114] on link at bounding box center [427, 114] width 20 height 23
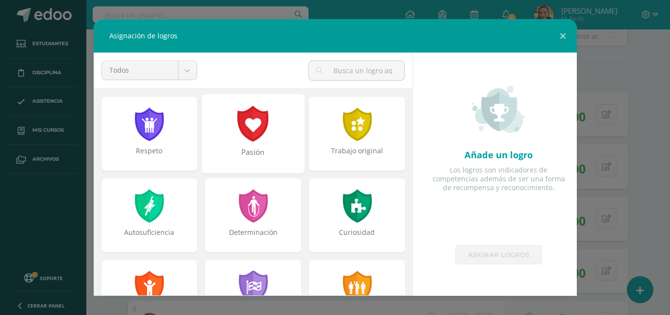
click at [251, 135] on div at bounding box center [254, 124] width 34 height 36
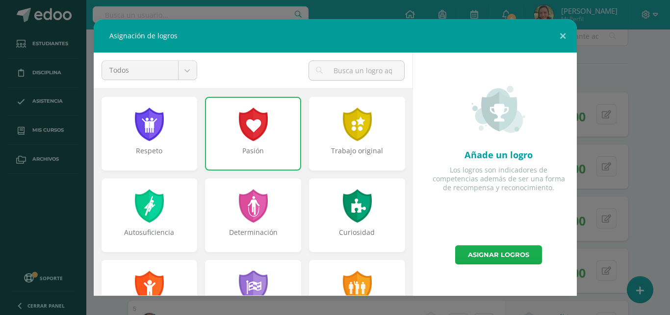
click at [497, 252] on link "Asignar logros" at bounding box center [498, 254] width 87 height 19
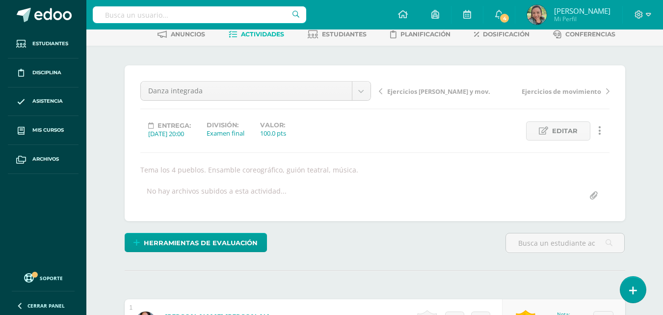
scroll to position [0, 0]
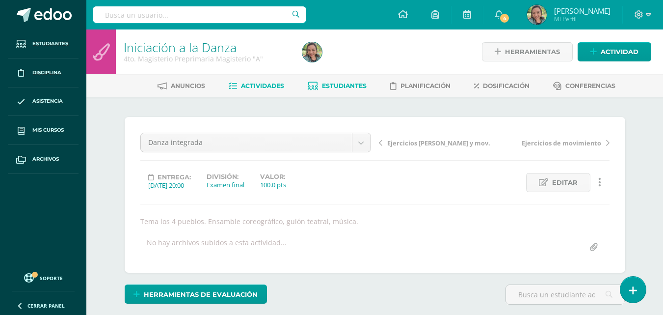
click at [334, 83] on span "Estudiantes" at bounding box center [344, 85] width 45 height 7
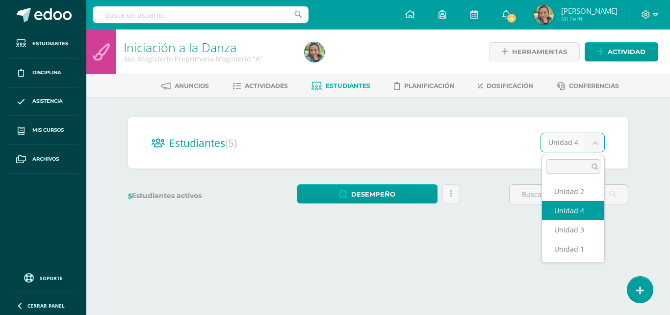
click at [593, 143] on body "Estudiantes Disciplina Asistencia Mis cursos Archivos Soporte Ayuda Reportar un…" at bounding box center [335, 116] width 670 height 233
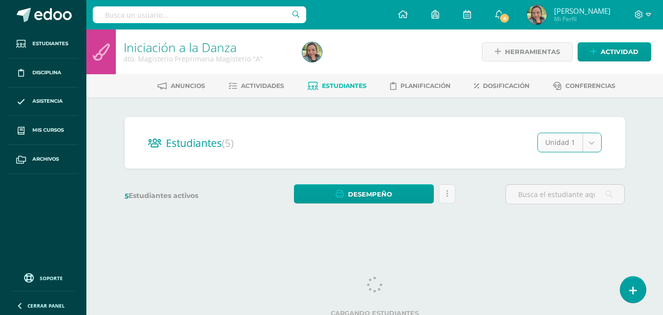
select select "/dashboard/teacher/section/2772/students/?unit=173792"
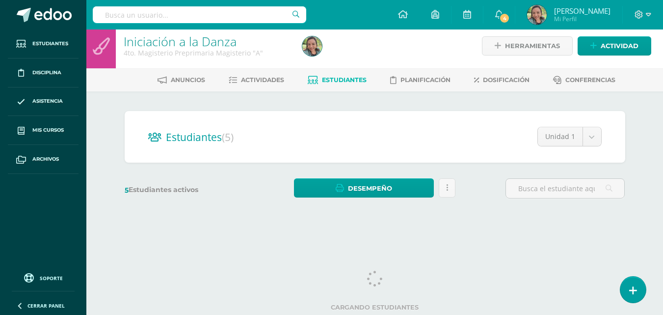
drag, startPoint x: 666, startPoint y: 113, endPoint x: 662, endPoint y: 203, distance: 90.4
click at [662, 203] on html "Estudiantes Disciplina Asistencia Mis cursos Archivos Soporte Ayuda Reportar un…" at bounding box center [331, 110] width 663 height 233
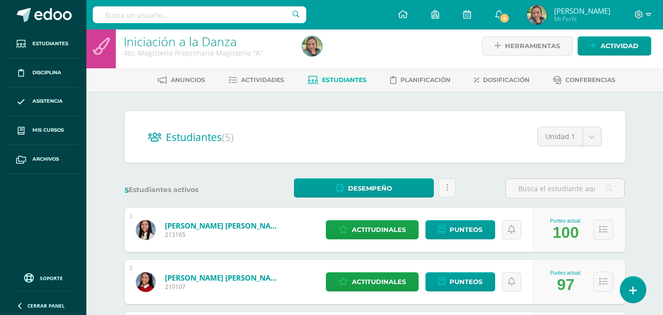
scroll to position [0, 0]
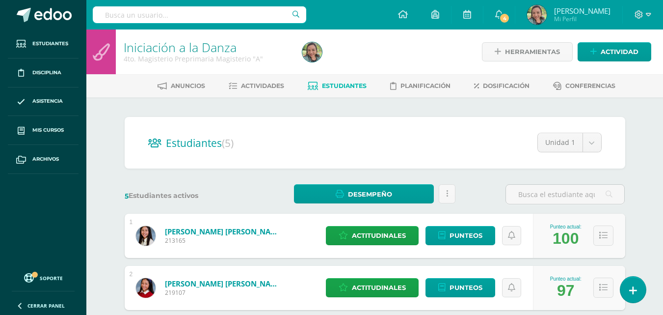
click at [504, 204] on div "Estudiantes (5) Unidad 1 Unidad 2 Unidad 4 Unidad 3 Unidad 1 5 Estudiantes acti…" at bounding box center [375, 314] width 509 height 395
click at [606, 237] on icon at bounding box center [603, 235] width 8 height 8
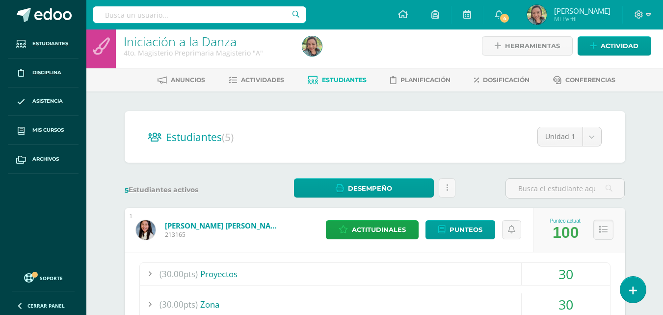
scroll to position [5, 0]
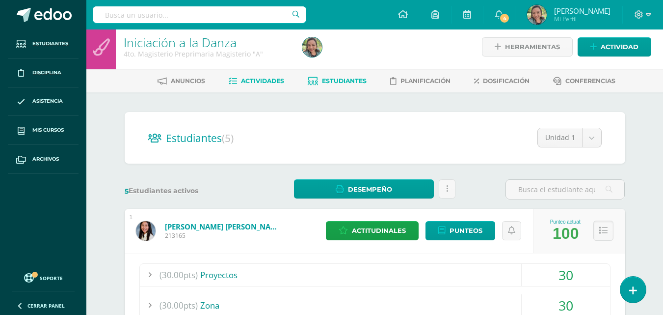
click at [264, 82] on span "Actividades" at bounding box center [262, 80] width 43 height 7
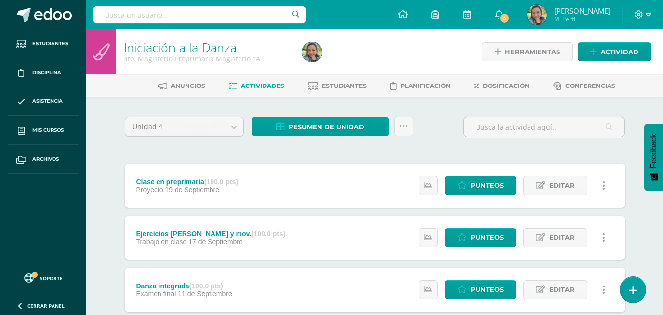
click at [630, 119] on div "Unidad 4 Unidad 1 Unidad 2 Unidad 3 Unidad 4 Resumen de unidad Descargar como H…" at bounding box center [375, 289] width 540 height 384
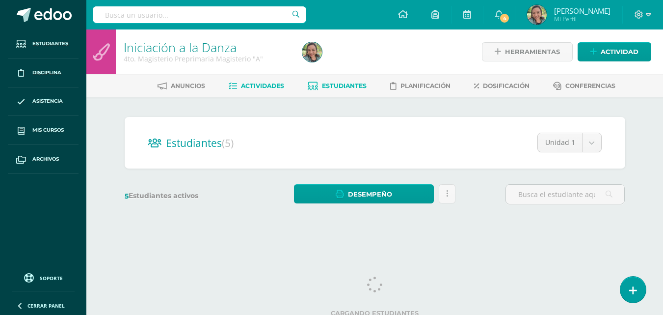
click at [266, 87] on span "Actividades" at bounding box center [262, 85] width 43 height 7
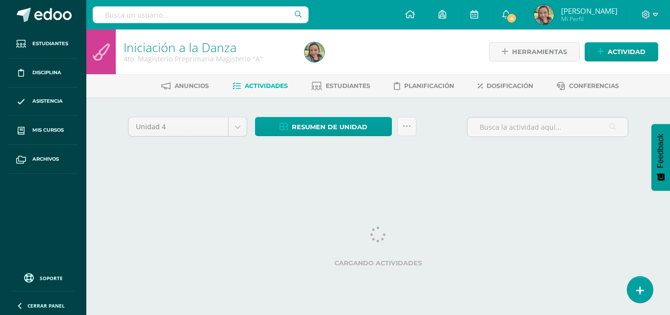
click at [610, 67] on div "Herramientas Detalle de asistencias Actividad" at bounding box center [571, 51] width 173 height 45
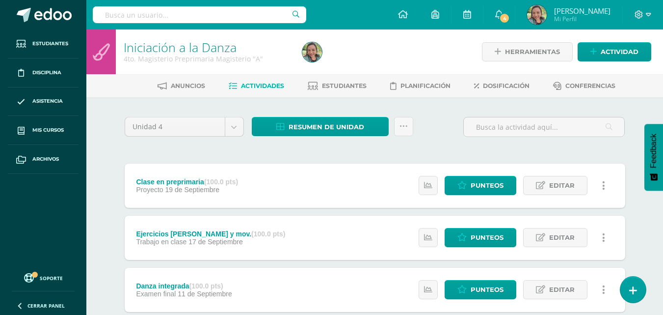
click at [356, 51] on div at bounding box center [389, 51] width 183 height 45
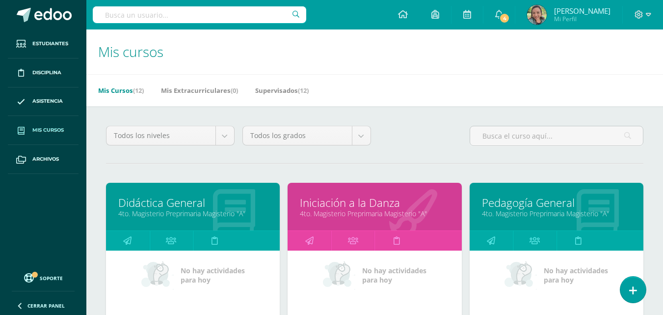
click at [518, 200] on link "Pedagogía General" at bounding box center [556, 202] width 149 height 15
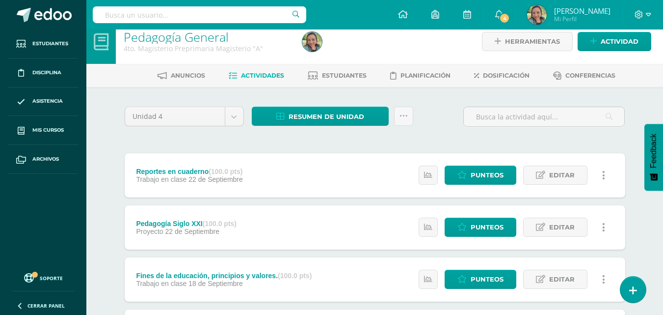
scroll to position [8, 0]
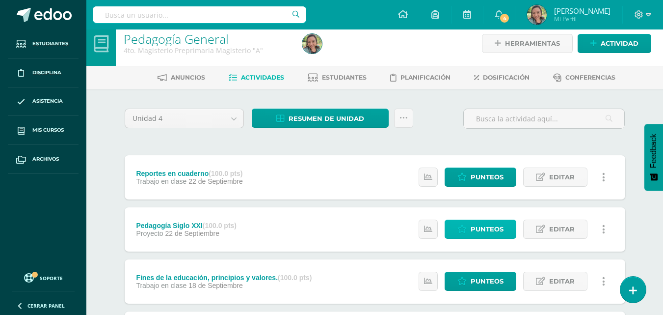
click at [475, 220] on span "Punteos" at bounding box center [487, 229] width 33 height 18
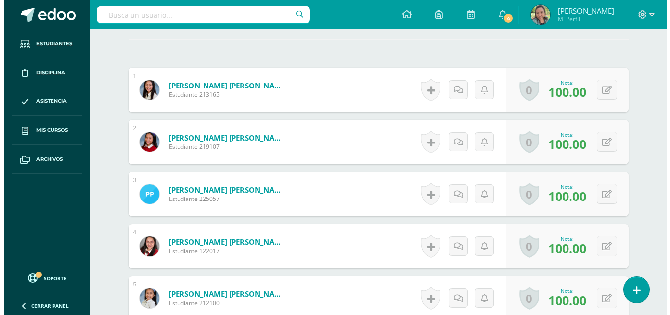
scroll to position [272, 0]
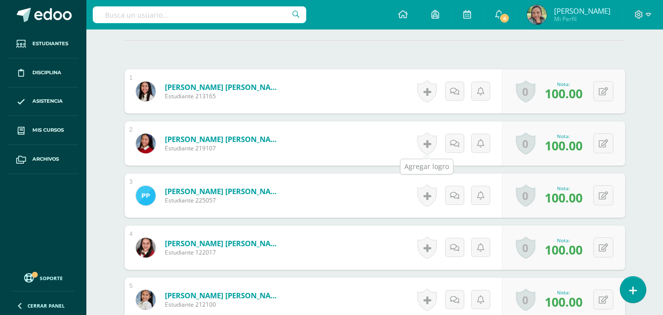
click at [428, 143] on link at bounding box center [427, 143] width 20 height 23
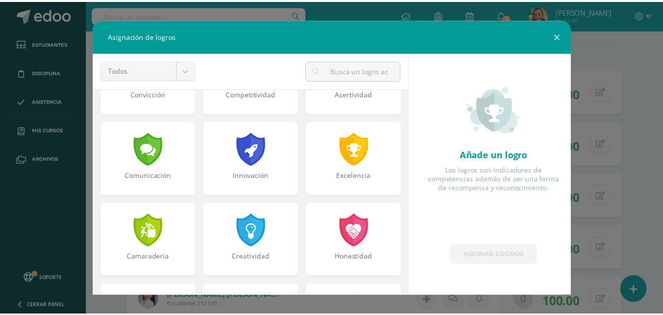
scroll to position [221, 0]
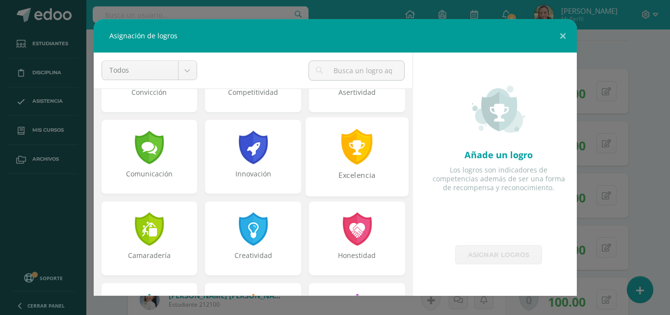
click at [359, 152] on div at bounding box center [358, 147] width 34 height 36
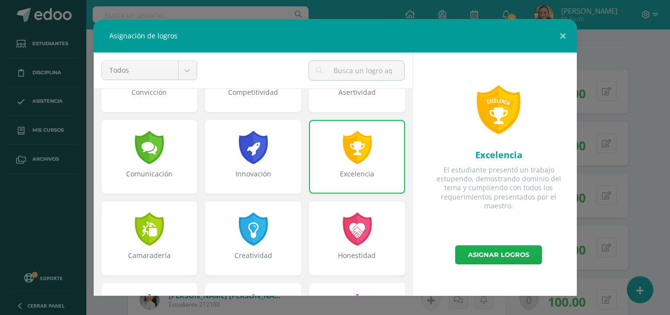
click at [498, 251] on link "Asignar logros" at bounding box center [498, 254] width 87 height 19
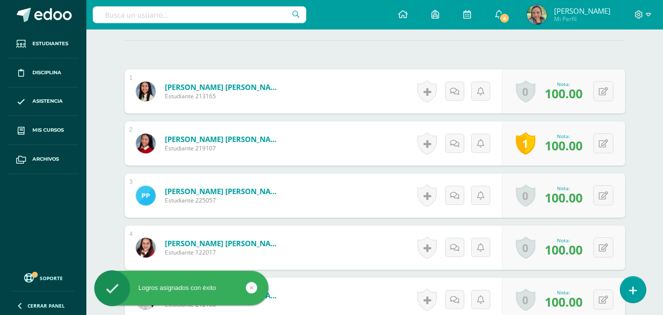
click at [509, 116] on div "1 Lux Illescas, Emily Stephania Estudiante 213165 Nota 100.00 0 Logros Logros o…" at bounding box center [375, 195] width 501 height 252
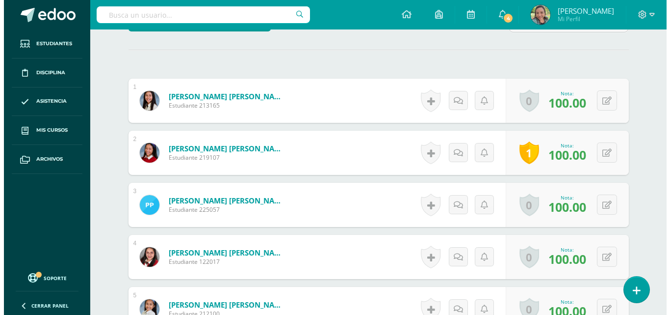
scroll to position [298, 0]
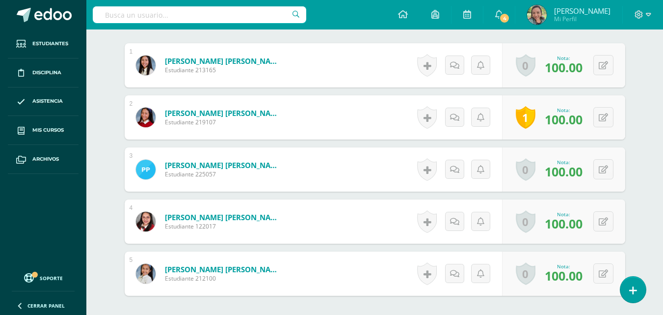
click at [502, 232] on div "0 Logros Logros obtenidos Aún no hay logros agregados Nota: 100.00" at bounding box center [563, 221] width 123 height 44
click at [428, 173] on link at bounding box center [427, 169] width 20 height 23
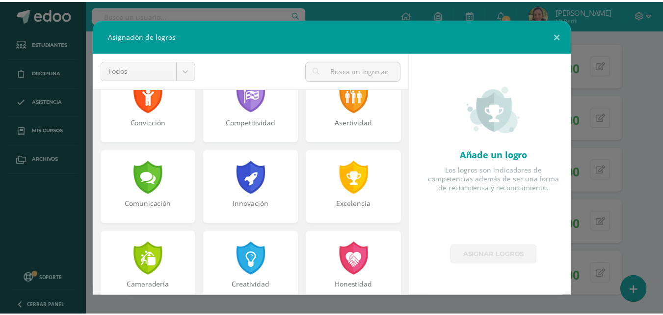
scroll to position [193, 0]
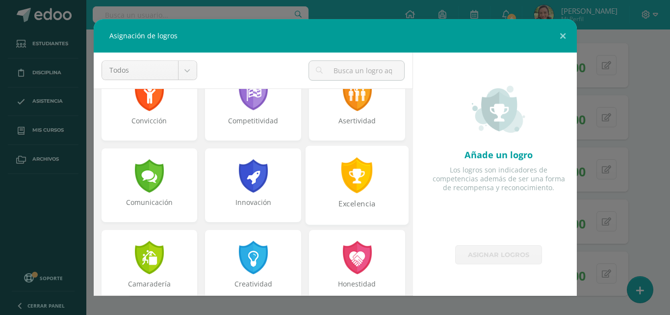
drag, startPoint x: 401, startPoint y: 190, endPoint x: 355, endPoint y: 191, distance: 45.7
click at [355, 191] on div "Excelencia" at bounding box center [357, 188] width 104 height 81
click at [355, 191] on div at bounding box center [358, 175] width 34 height 36
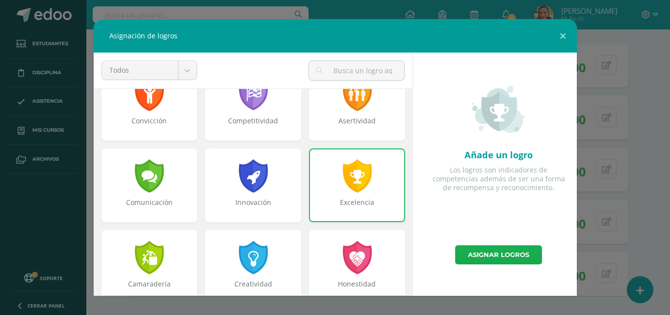
click at [504, 254] on link "Asignar logros" at bounding box center [498, 254] width 87 height 19
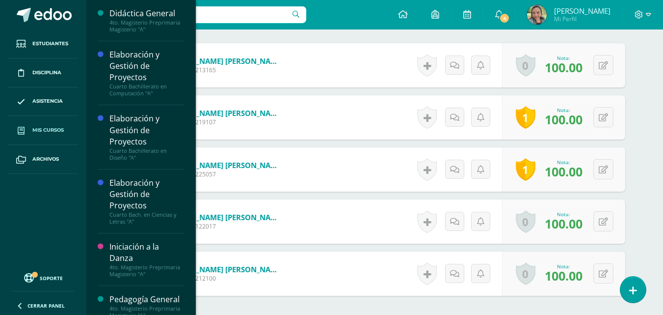
click at [53, 132] on span "Mis cursos" at bounding box center [47, 130] width 31 height 8
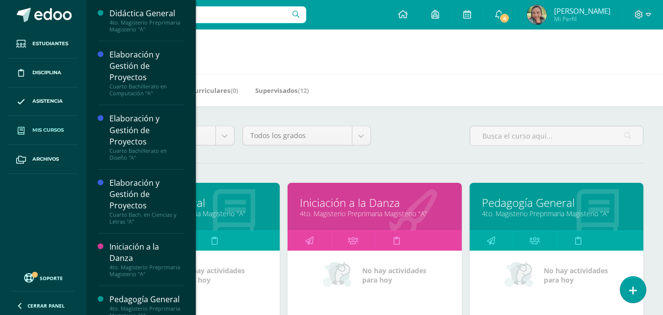
click at [527, 210] on link "4to. Magisterio Preprimaria Magisterio "A"" at bounding box center [556, 213] width 149 height 9
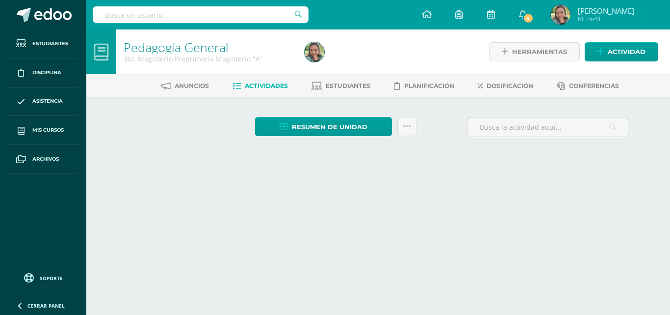
click at [497, 187] on html "Estudiantes Disciplina Asistencia Mis cursos Archivos Soporte Ayuda Reportar un…" at bounding box center [335, 93] width 670 height 187
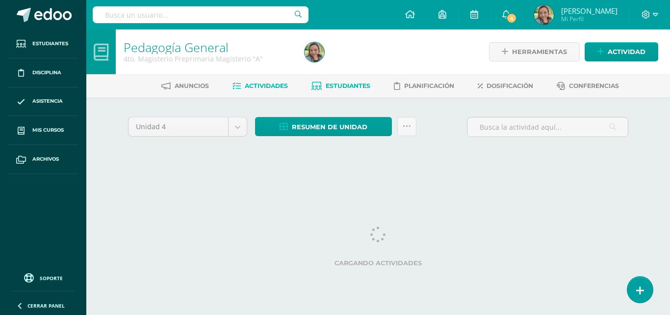
click at [354, 90] on link "Estudiantes" at bounding box center [341, 86] width 59 height 16
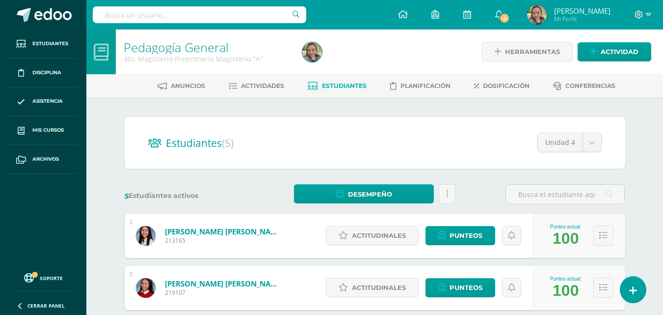
click at [350, 86] on span "Estudiantes" at bounding box center [344, 85] width 45 height 7
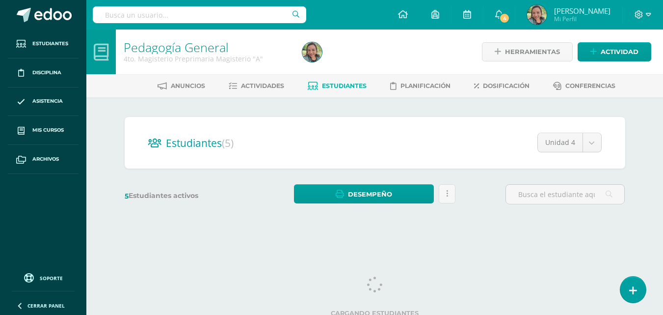
click at [344, 83] on span "Estudiantes" at bounding box center [344, 85] width 45 height 7
click at [416, 197] on link "Desempeño" at bounding box center [364, 193] width 140 height 19
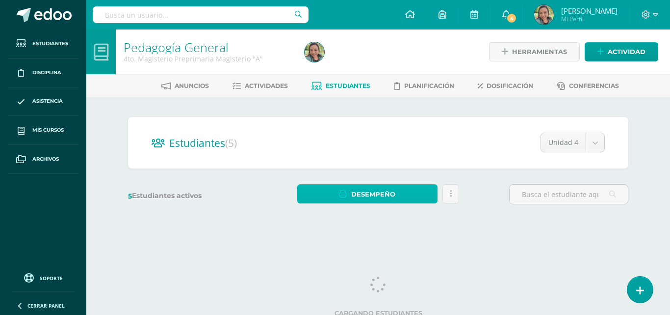
click at [402, 192] on link "Desempeño" at bounding box center [367, 193] width 140 height 19
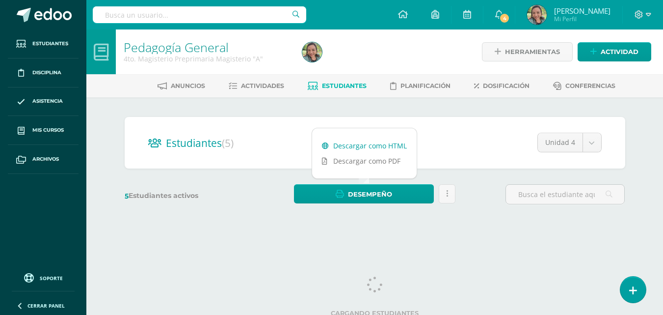
click at [378, 148] on link "Descargar como HTML" at bounding box center [364, 145] width 105 height 15
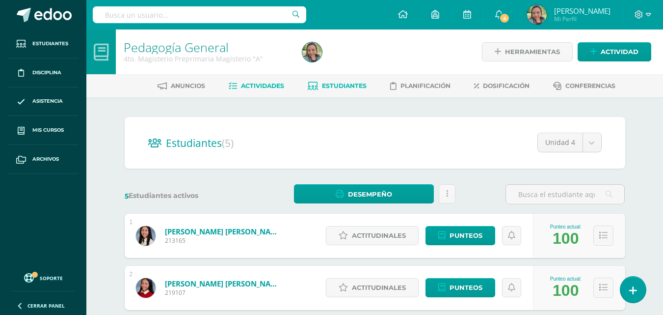
click at [257, 85] on span "Actividades" at bounding box center [262, 85] width 43 height 7
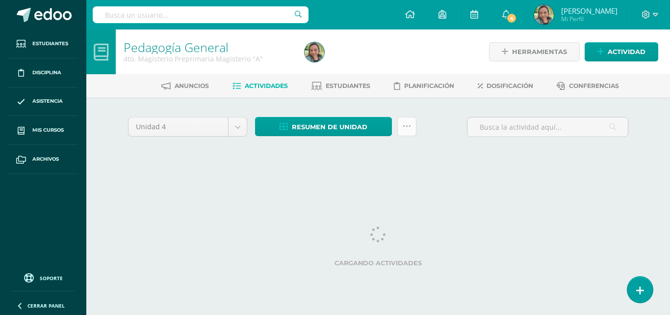
click at [406, 127] on icon at bounding box center [407, 126] width 8 height 8
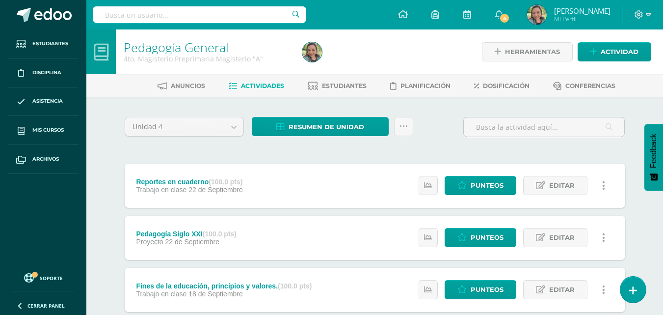
click at [441, 129] on div "Unidad 4 Unidad 1 Unidad 2 Unidad 3 Unidad 4 Resumen de unidad Descargar como H…" at bounding box center [375, 131] width 509 height 28
click at [525, 49] on span "Herramientas" at bounding box center [532, 52] width 55 height 18
click at [416, 89] on span "Planificación" at bounding box center [426, 85] width 50 height 7
click at [417, 84] on span "Planificación" at bounding box center [426, 85] width 50 height 7
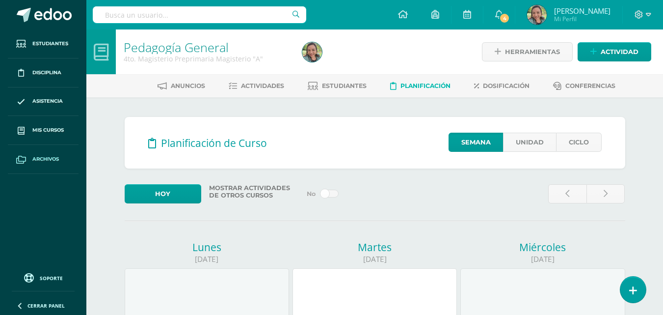
click at [44, 160] on span "Archivos" at bounding box center [45, 159] width 27 height 8
click at [34, 157] on span "Archivos" at bounding box center [45, 159] width 27 height 8
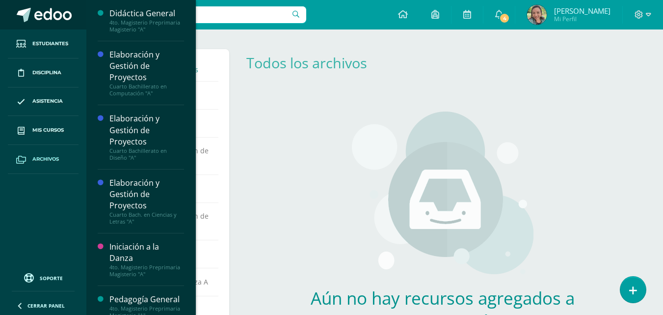
click at [43, 16] on span at bounding box center [52, 15] width 37 height 15
click at [285, 108] on div "Aún no hay recursos agregados a esta categoría. Podrás ver todos los recursos c…" at bounding box center [443, 237] width 409 height 291
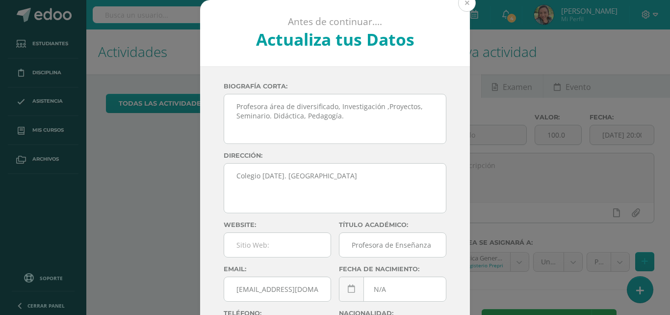
click at [466, 1] on button at bounding box center [467, 3] width 18 height 18
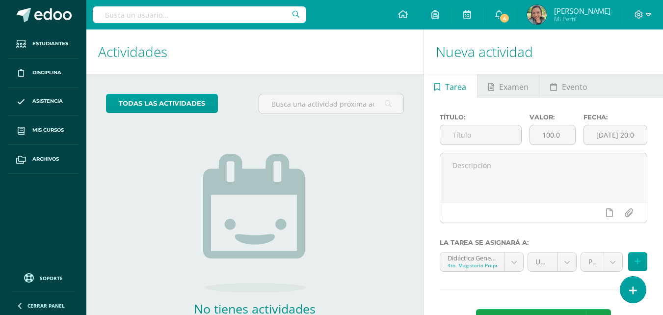
click at [651, 14] on div at bounding box center [643, 14] width 40 height 29
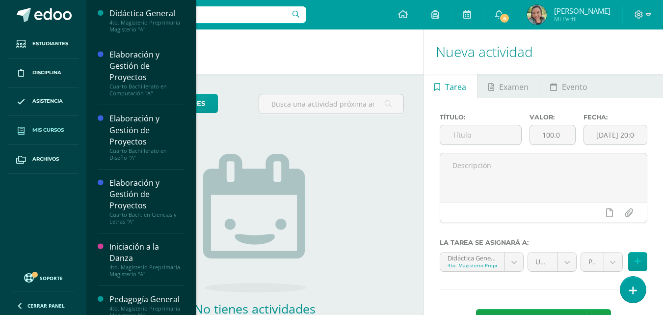
click at [46, 134] on link "Mis cursos" at bounding box center [43, 130] width 71 height 29
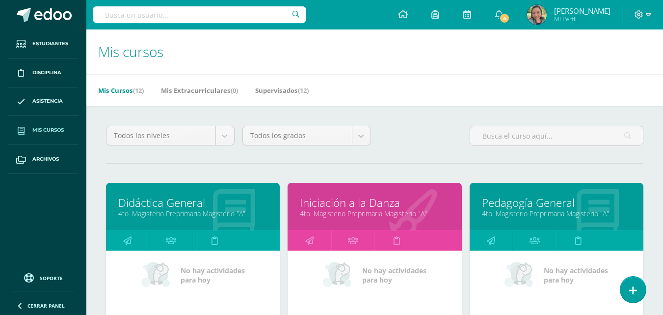
click at [25, 194] on ul "Estudiantes Disciplina Asistencia Mis cursos Archivos" at bounding box center [43, 147] width 86 height 236
